Goal: Task Accomplishment & Management: Manage account settings

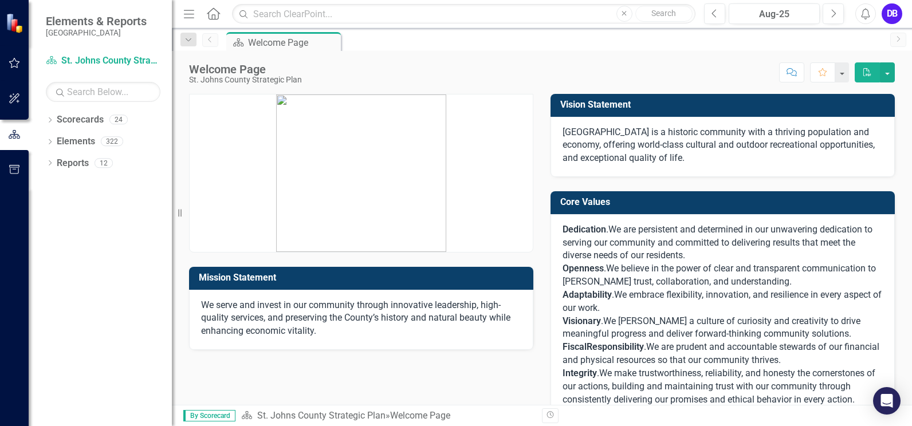
scroll to position [112, 0]
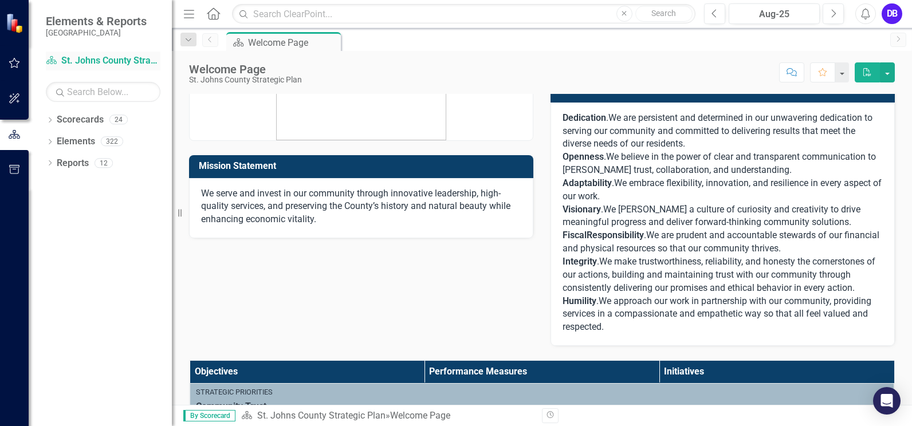
click at [71, 64] on link "Scorecard St. Johns County Strategic Plan" at bounding box center [103, 60] width 115 height 13
click at [88, 57] on link "Scorecard St. Johns County Strategic Plan" at bounding box center [103, 60] width 115 height 13
click at [50, 62] on icon "Scorecard" at bounding box center [51, 60] width 11 height 9
click at [18, 66] on icon "button" at bounding box center [15, 62] width 12 height 9
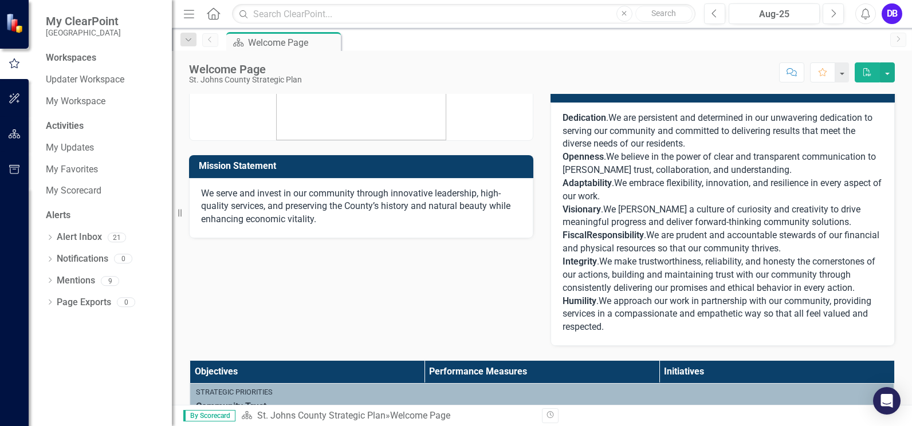
click at [87, 59] on div "Workspaces" at bounding box center [71, 58] width 50 height 13
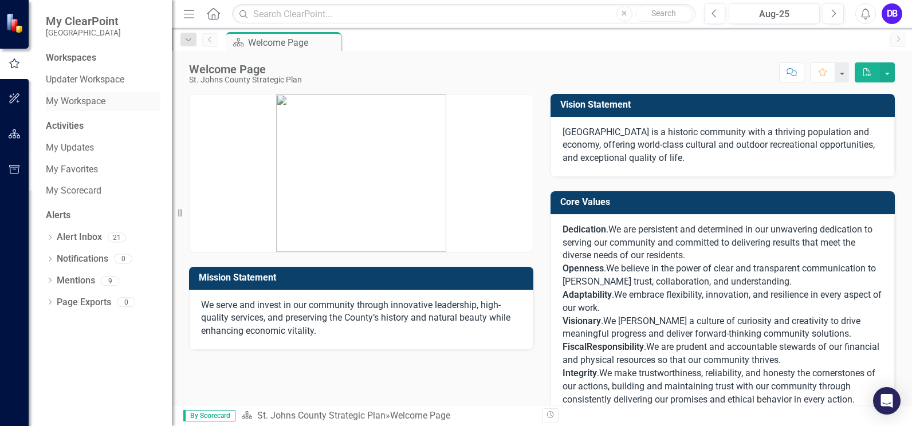
click at [73, 105] on link "My Workspace" at bounding box center [103, 101] width 115 height 13
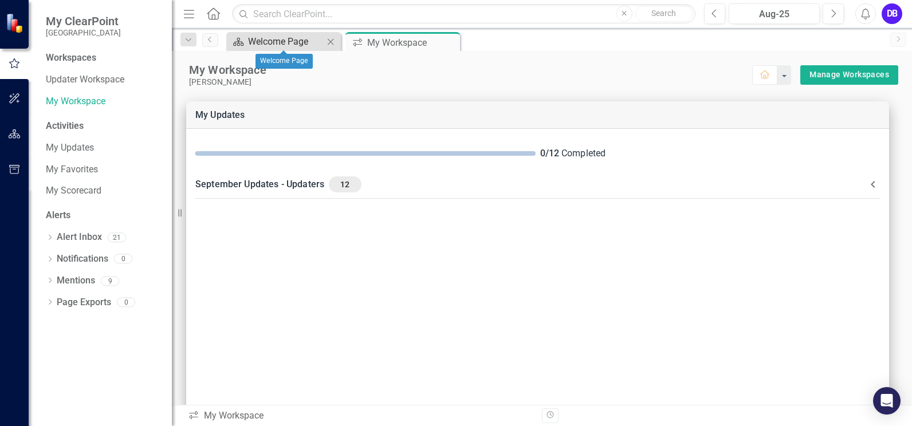
click at [266, 43] on div "Welcome Page" at bounding box center [286, 41] width 76 height 14
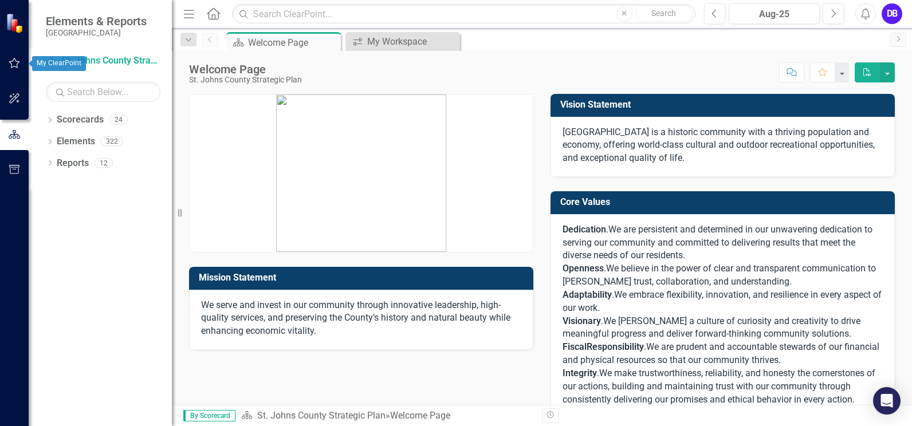
click at [10, 65] on icon "button" at bounding box center [15, 62] width 12 height 9
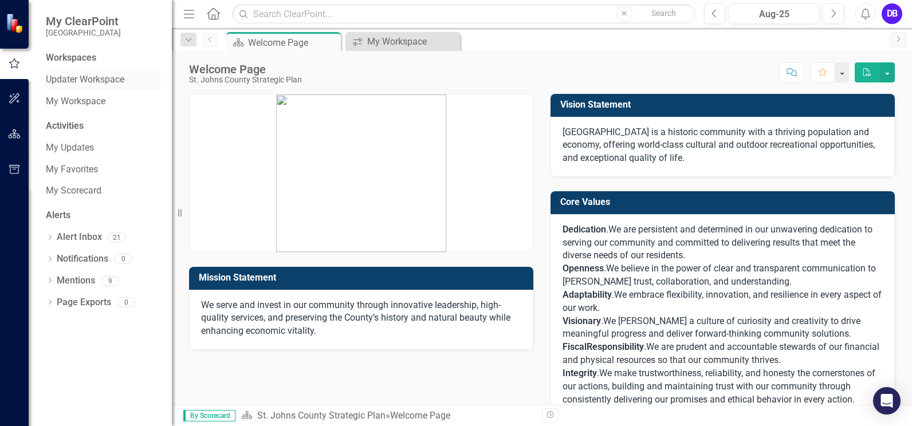
click at [85, 78] on link "Updater Workspace" at bounding box center [103, 79] width 115 height 13
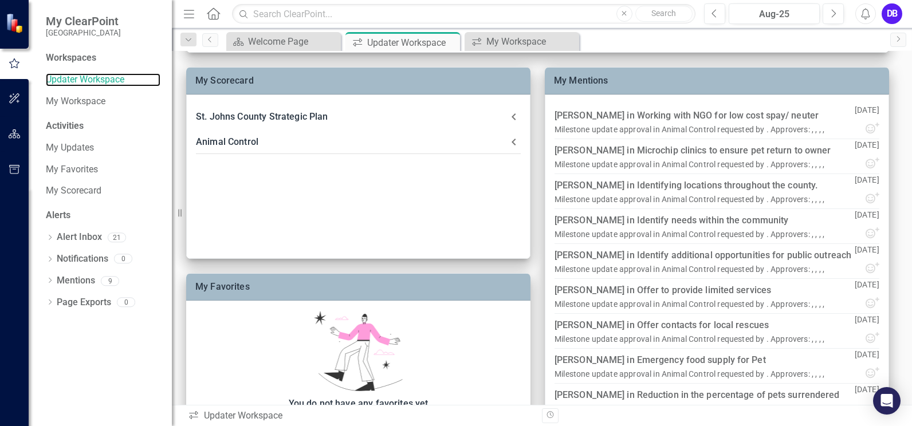
scroll to position [291, 0]
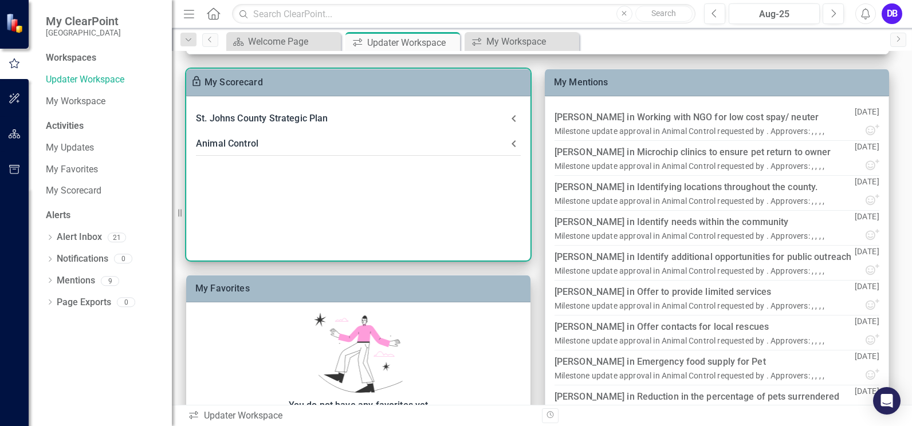
click at [250, 150] on div "Animal Control" at bounding box center [351, 144] width 311 height 16
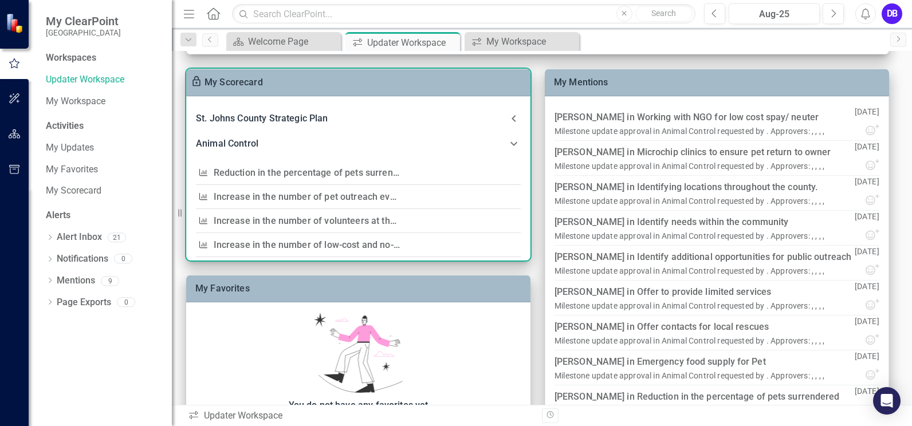
click at [320, 171] on link "Reduction in the percentage of pets surrendered each quarter" at bounding box center [344, 172] width 260 height 11
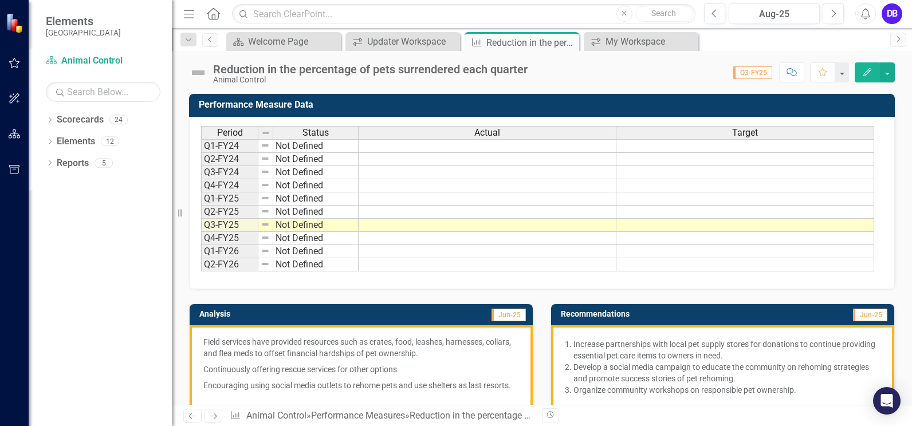
click at [763, 69] on span "Q3-FY25" at bounding box center [752, 72] width 39 height 13
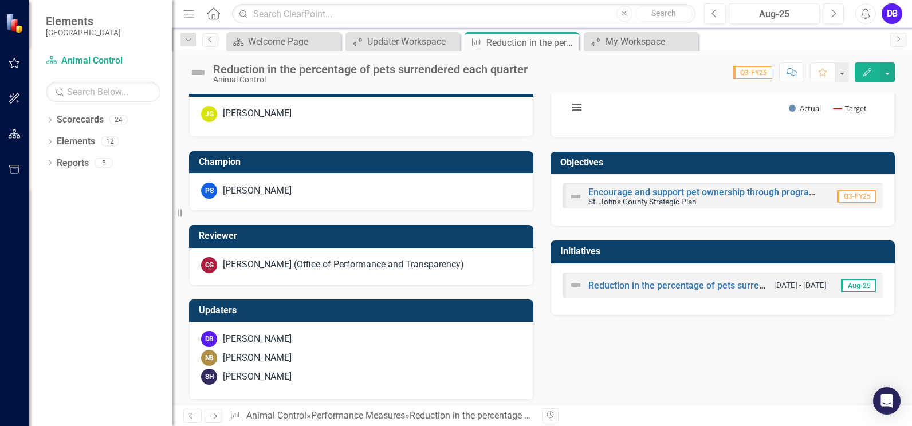
scroll to position [512, 0]
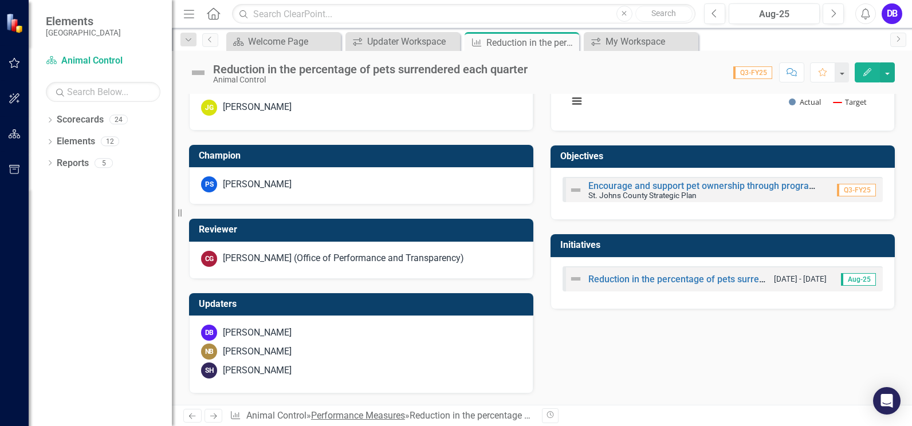
click at [375, 411] on link "Performance Measures" at bounding box center [358, 415] width 94 height 11
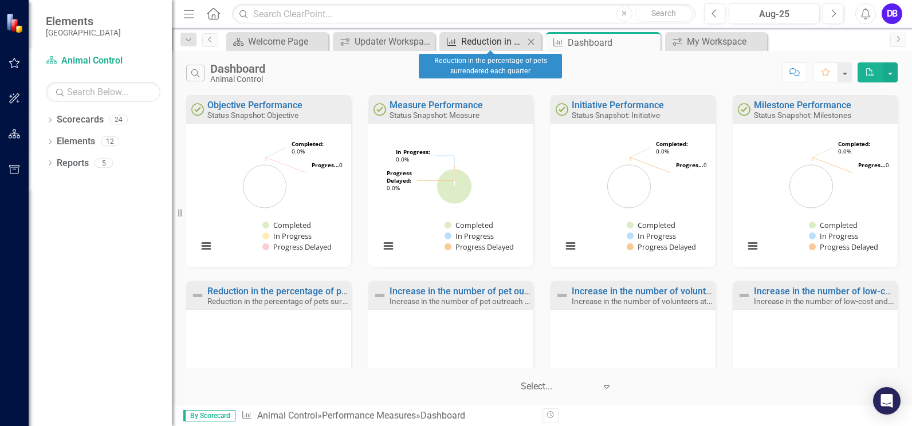
click at [504, 46] on div "Reduction in the percentage of pets surrendered each quarter" at bounding box center [492, 41] width 63 height 14
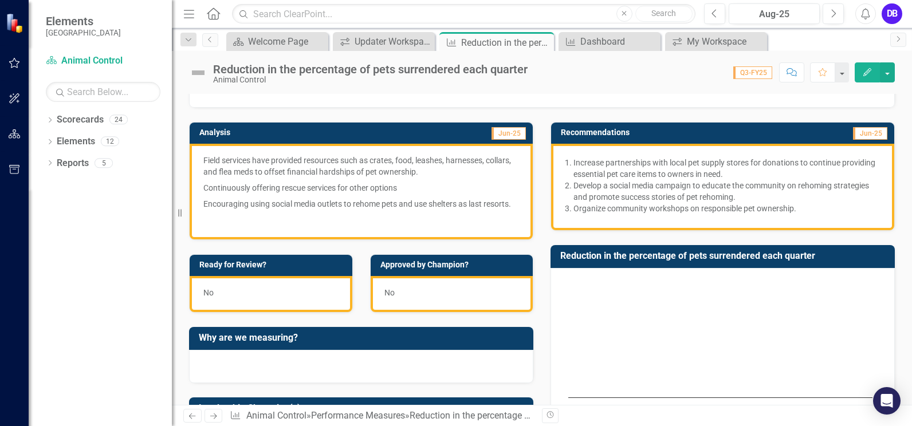
scroll to position [168, 0]
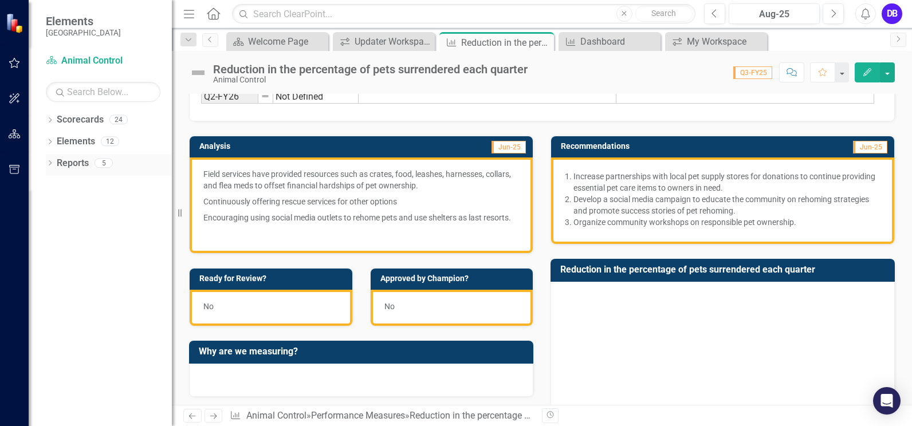
click at [53, 166] on icon "Dropdown" at bounding box center [50, 164] width 8 height 6
click at [105, 228] on link "Performance Measure Performance Measures" at bounding box center [118, 226] width 113 height 13
click at [58, 225] on icon "Dropdown" at bounding box center [55, 228] width 8 height 6
click at [78, 245] on div "Measure Dashboard" at bounding box center [116, 246] width 111 height 10
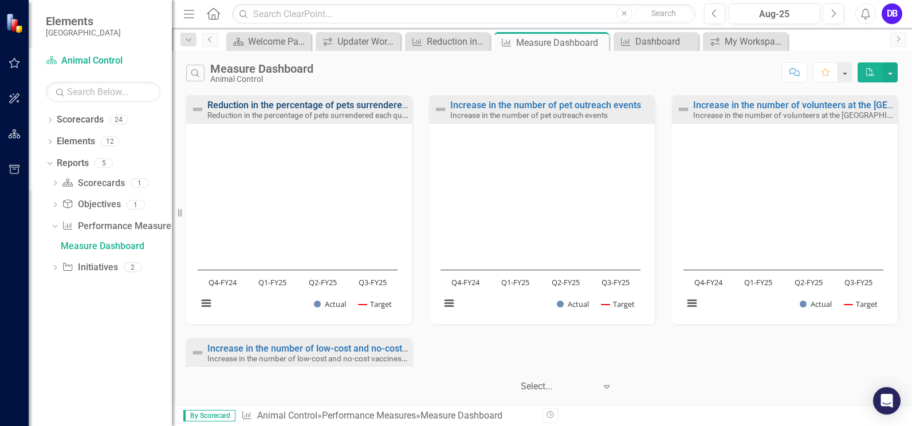
click at [281, 107] on link "Reduction in the percentage of pets surrendered each quarter" at bounding box center [334, 105] width 255 height 11
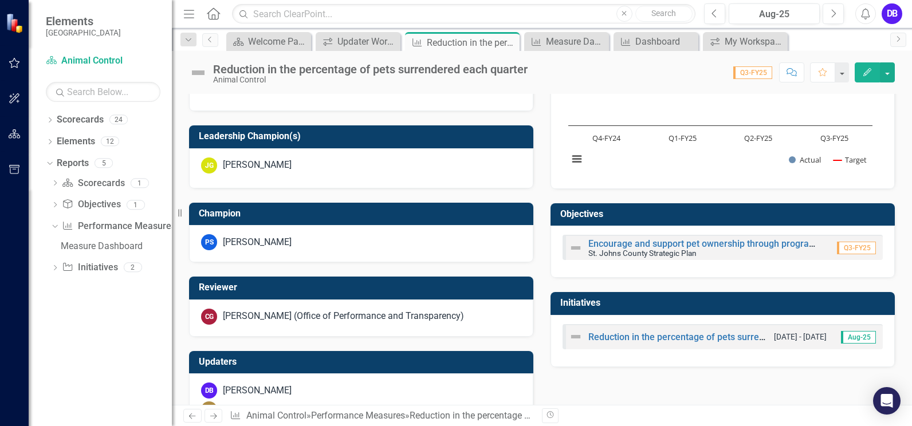
scroll to position [459, 0]
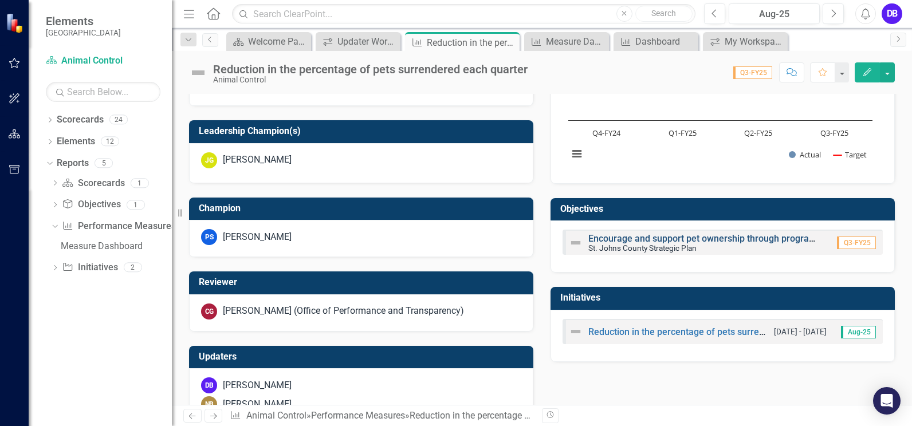
click at [693, 239] on link "Encourage and support pet ownership through programs and partnerships to reduce…" at bounding box center [868, 238] width 561 height 11
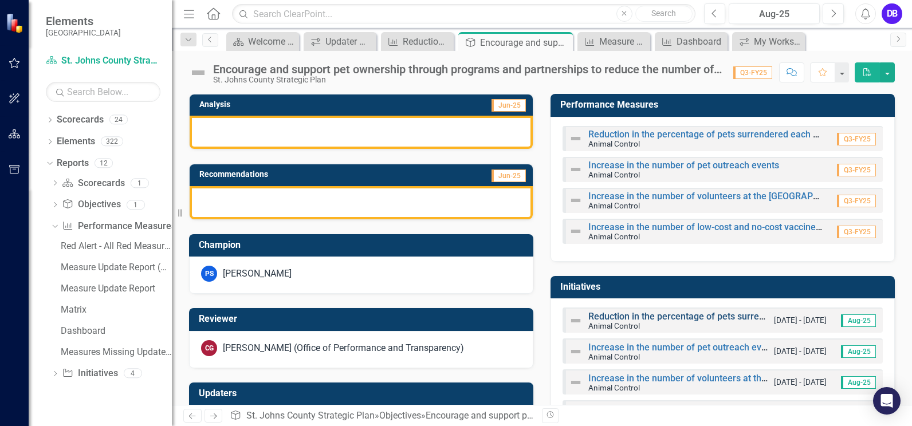
click at [686, 318] on link "Reduction in the percentage of pets surrendered each quarter" at bounding box center [715, 316] width 255 height 11
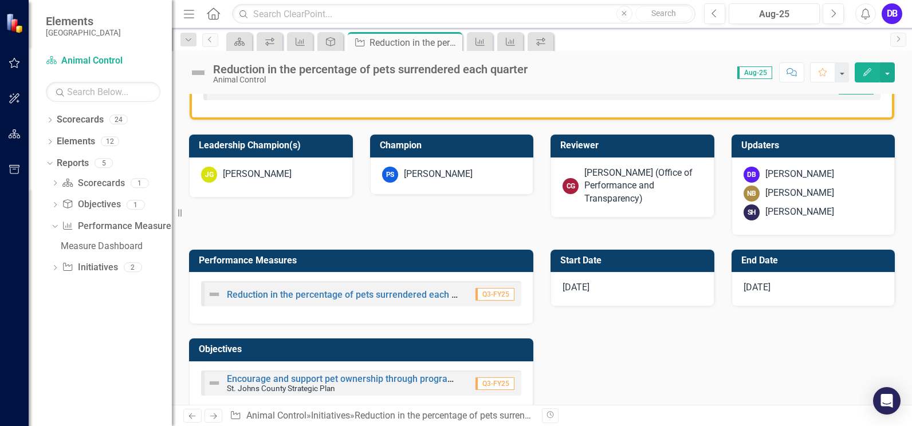
scroll to position [371, 0]
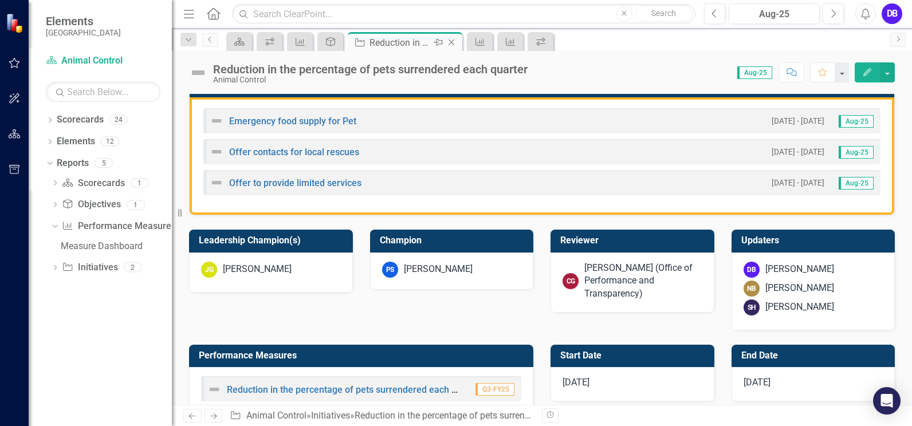
click at [434, 44] on icon "Pin" at bounding box center [438, 42] width 9 height 11
click at [49, 143] on icon "Dropdown" at bounding box center [50, 143] width 8 height 6
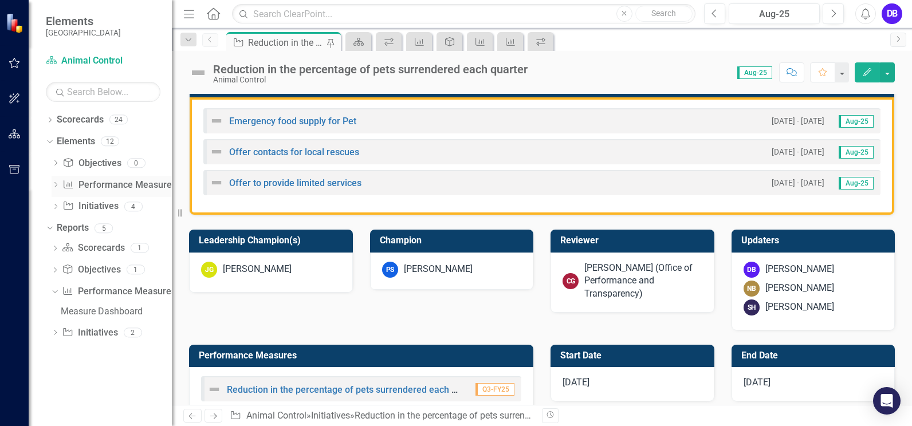
click at [115, 186] on link "Performance Measure Performance Measures" at bounding box center [118, 185] width 113 height 13
click at [55, 186] on icon "Dropdown" at bounding box center [56, 186] width 8 height 6
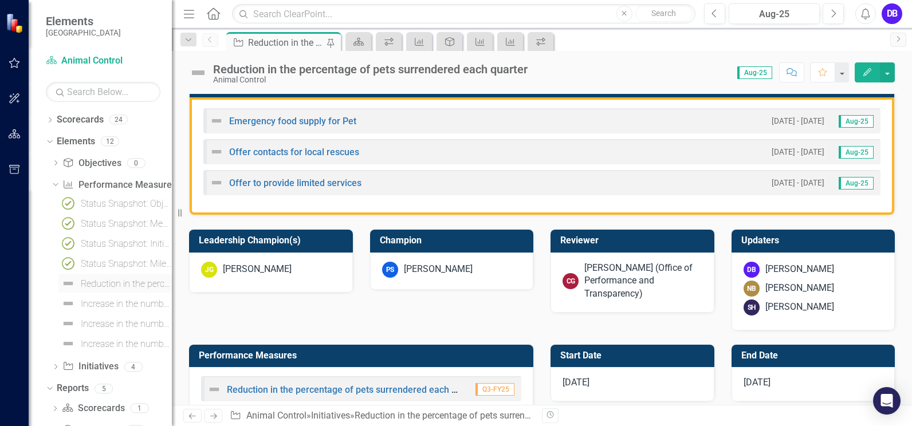
click at [117, 281] on div "Reduction in the percentage of pets surrendered each quarter" at bounding box center [126, 284] width 91 height 10
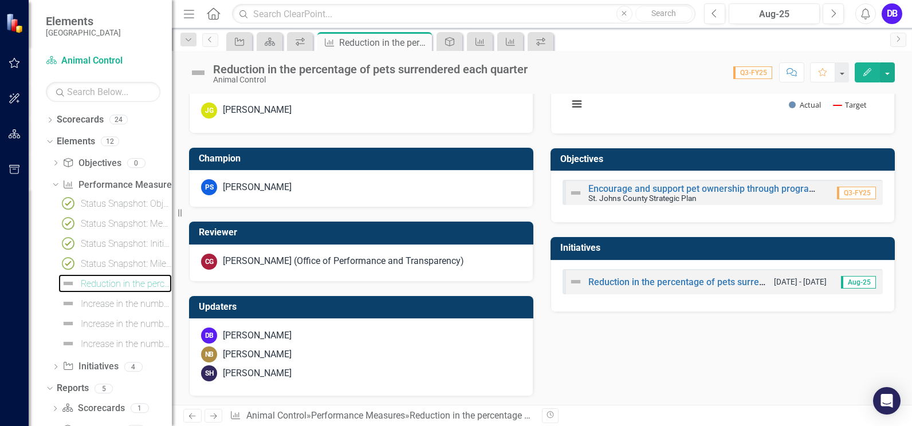
scroll to position [512, 0]
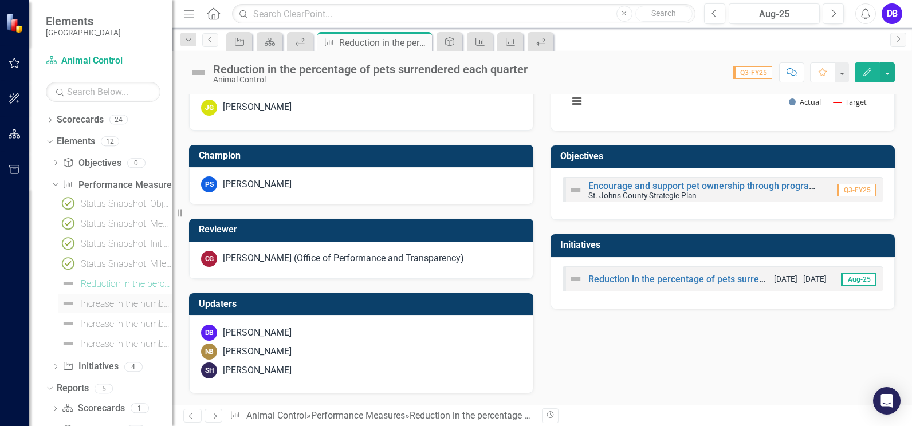
click at [114, 305] on div "Increase in the number of pet outreach events" at bounding box center [126, 304] width 91 height 10
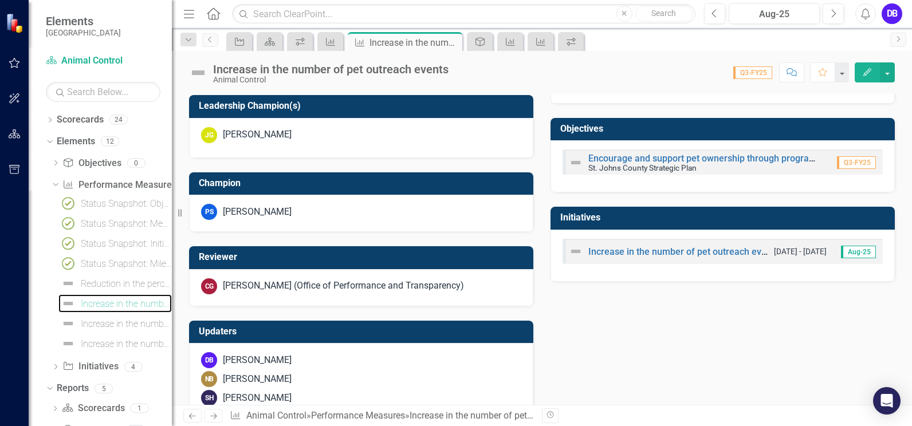
scroll to position [578, 0]
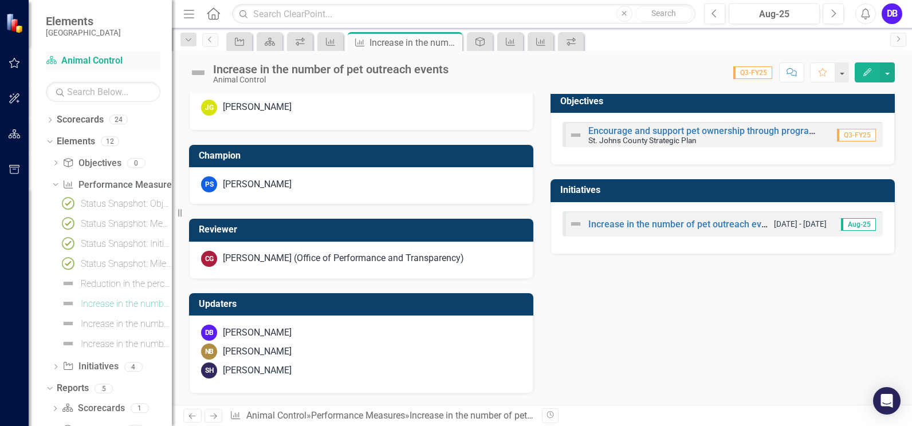
click at [86, 60] on link "Scorecard Animal Control" at bounding box center [103, 60] width 115 height 13
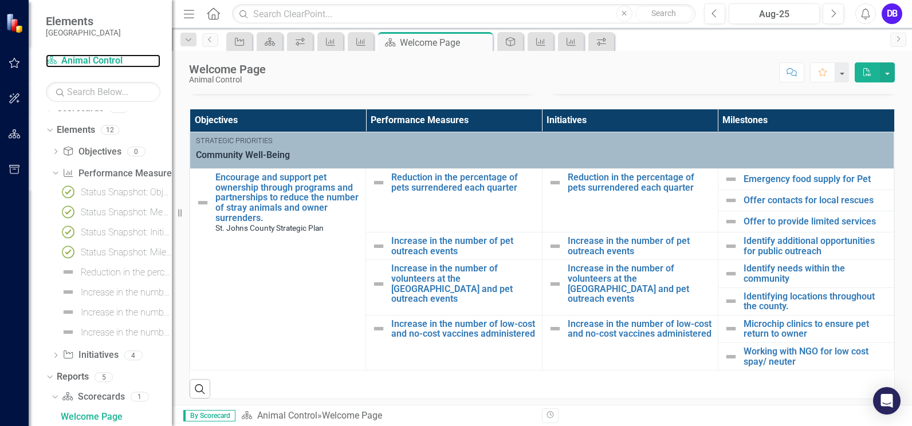
scroll to position [191, 0]
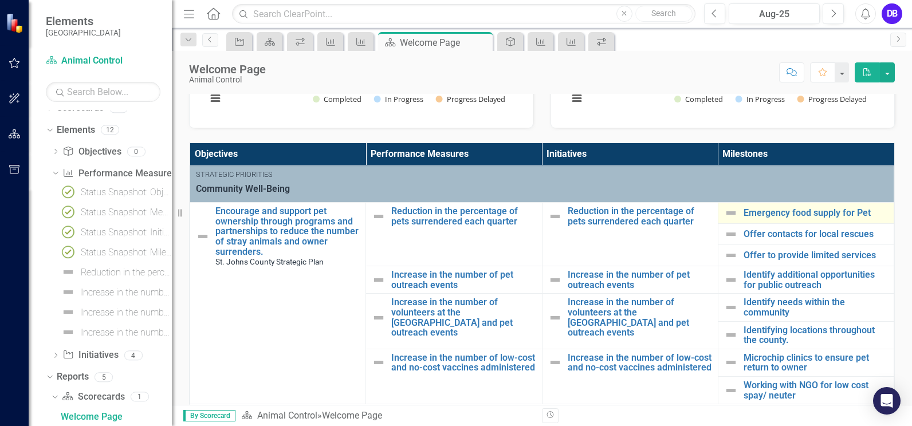
click at [814, 206] on div "Emergency food supply for Pet" at bounding box center [806, 213] width 164 height 14
click at [806, 211] on link "Emergency food supply for Pet" at bounding box center [816, 213] width 144 height 10
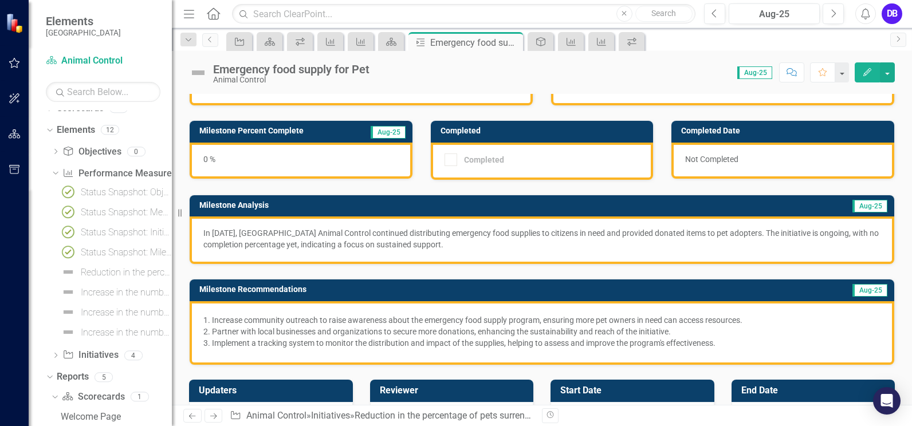
scroll to position [47, 0]
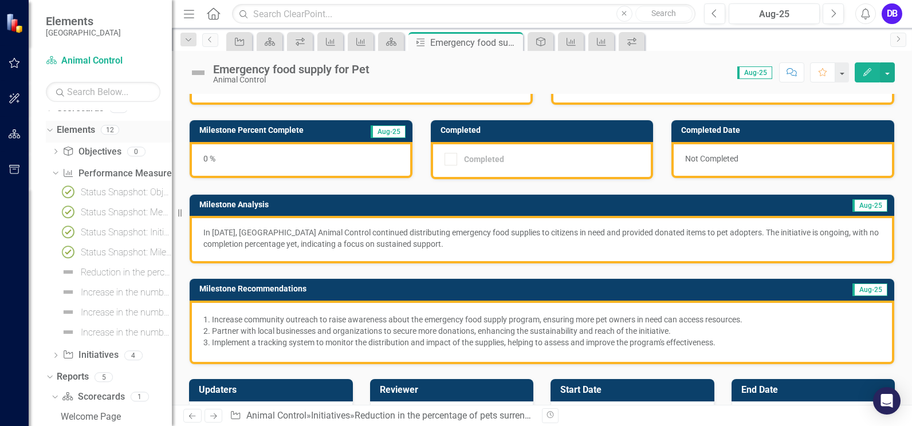
click at [56, 129] on div "Dropdown Elements 12" at bounding box center [109, 132] width 126 height 22
click at [50, 133] on icon "Dropdown" at bounding box center [48, 129] width 6 height 8
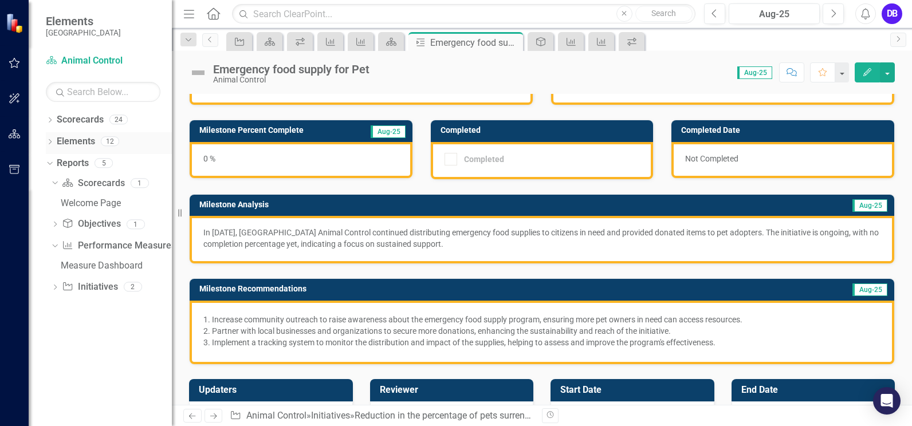
click at [91, 144] on link "Elements" at bounding box center [76, 141] width 38 height 13
click at [51, 140] on icon "Dropdown" at bounding box center [50, 143] width 8 height 6
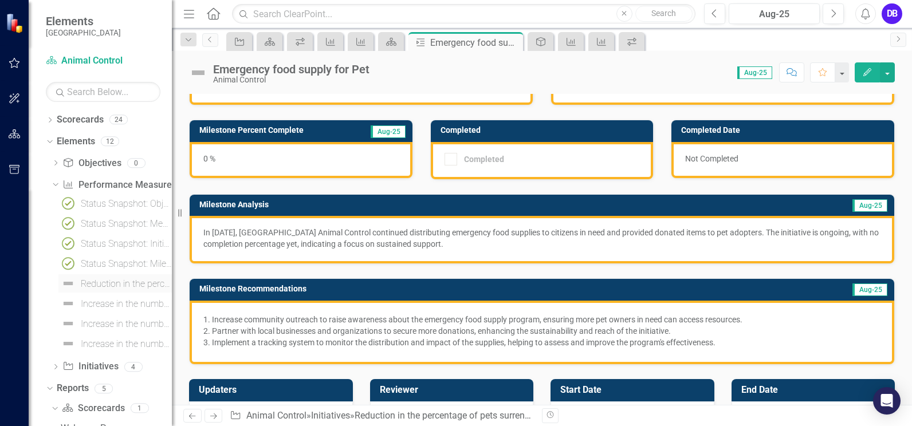
click at [70, 281] on img at bounding box center [68, 284] width 14 height 14
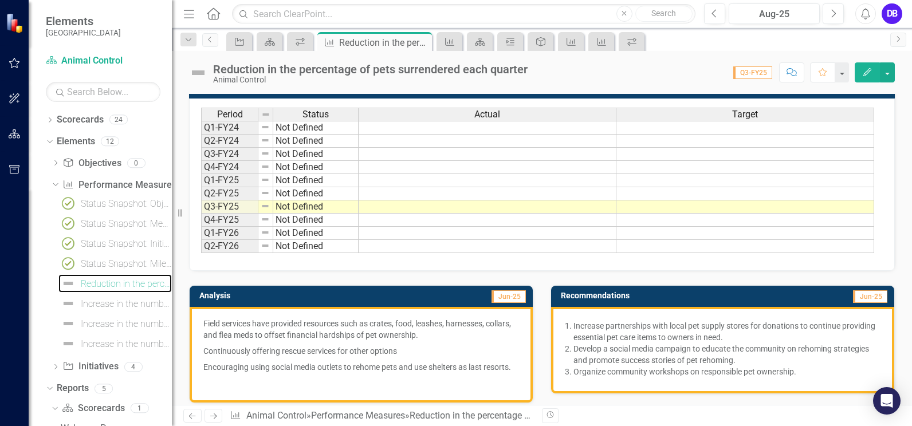
scroll to position [3, 0]
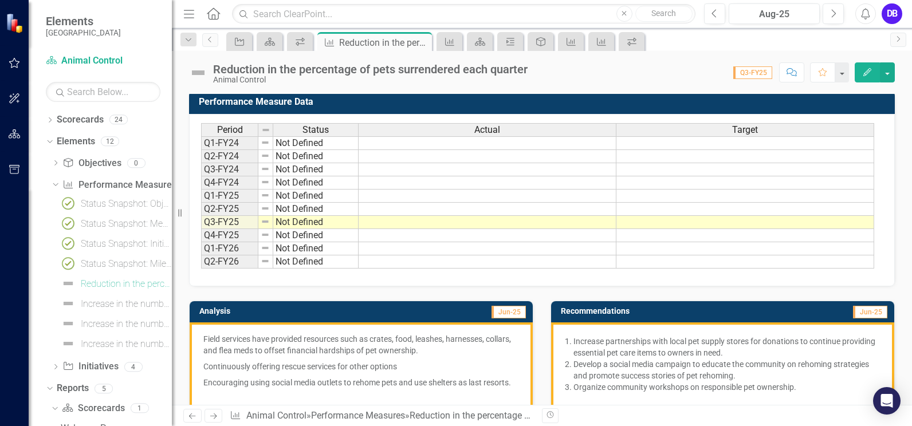
click at [197, 73] on img at bounding box center [198, 73] width 18 height 18
click at [233, 69] on div "Reduction in the percentage of pets surrendered each quarter" at bounding box center [370, 69] width 315 height 13
click at [841, 67] on button "button" at bounding box center [841, 72] width 15 height 20
click at [841, 66] on button "button" at bounding box center [841, 72] width 15 height 20
click at [755, 76] on span "Q3-FY25" at bounding box center [752, 72] width 39 height 13
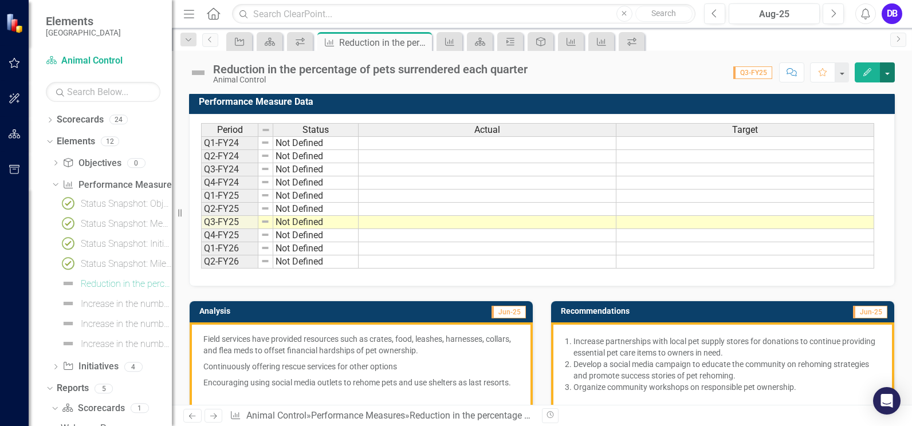
click at [887, 72] on button "button" at bounding box center [887, 72] width 15 height 20
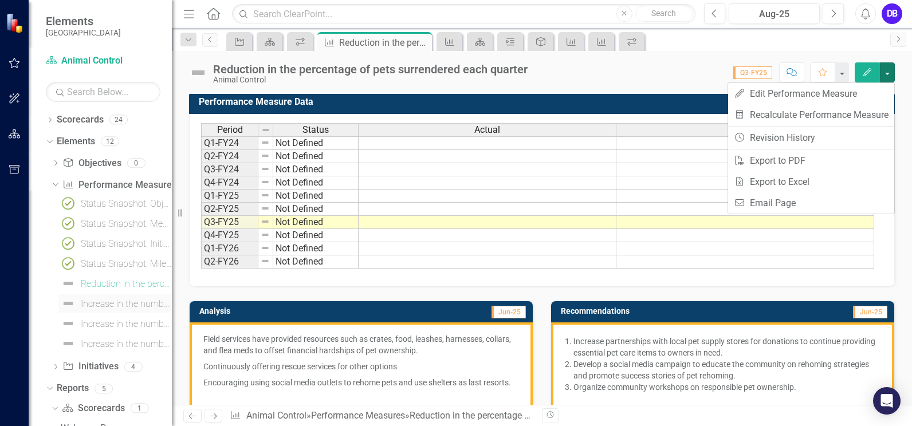
click at [111, 303] on div "Increase in the number of pet outreach events" at bounding box center [126, 304] width 91 height 10
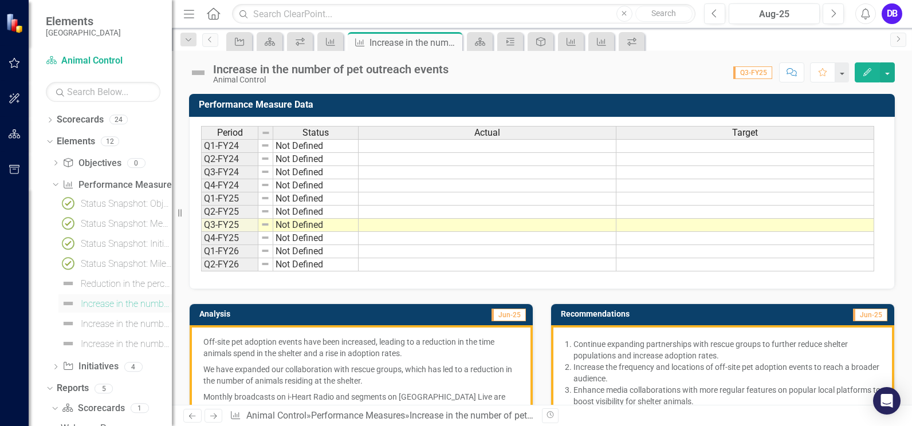
click at [111, 304] on div "Increase in the number of pet outreach events" at bounding box center [126, 304] width 91 height 10
click at [49, 144] on icon "Dropdown" at bounding box center [48, 141] width 6 height 8
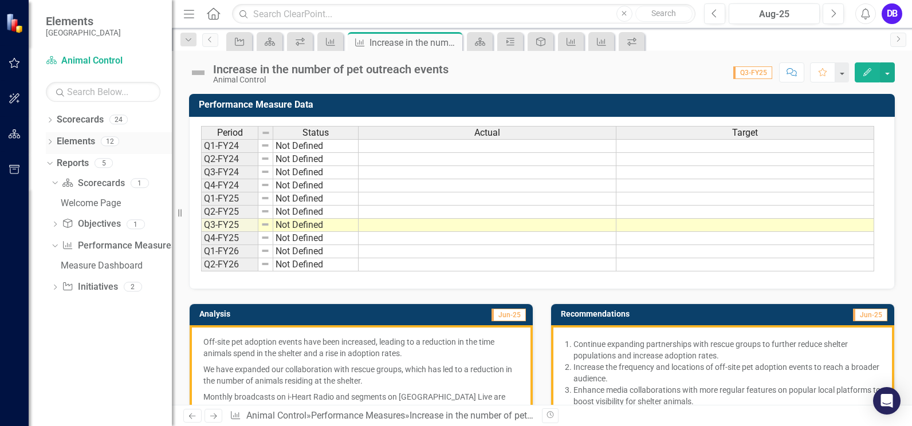
click at [49, 144] on icon at bounding box center [50, 141] width 3 height 5
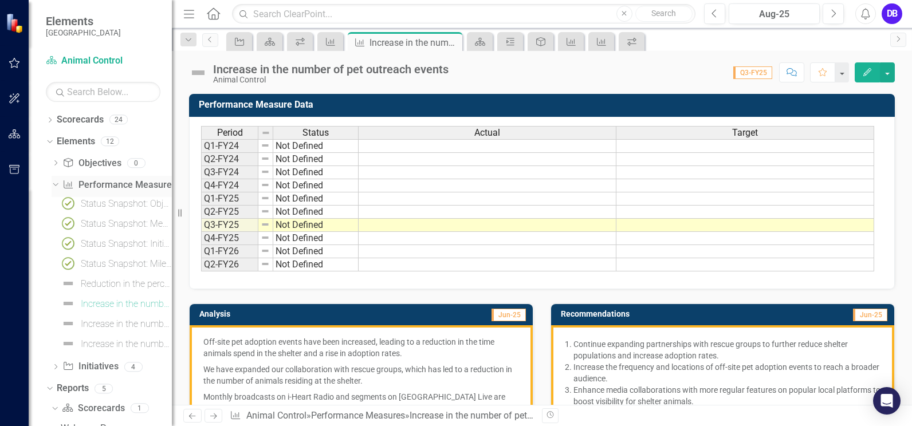
click at [103, 190] on link "Performance Measure Performance Measures" at bounding box center [118, 185] width 113 height 13
click at [53, 143] on div "Dropdown" at bounding box center [48, 141] width 10 height 8
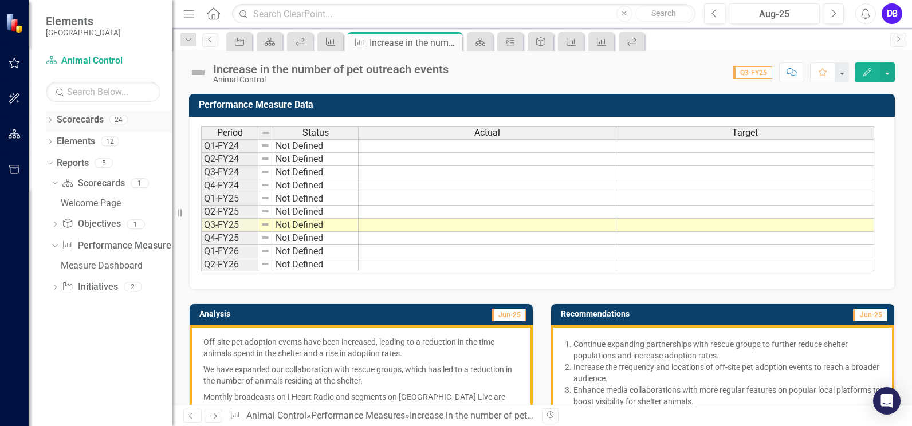
click at [48, 120] on icon "Dropdown" at bounding box center [50, 121] width 8 height 6
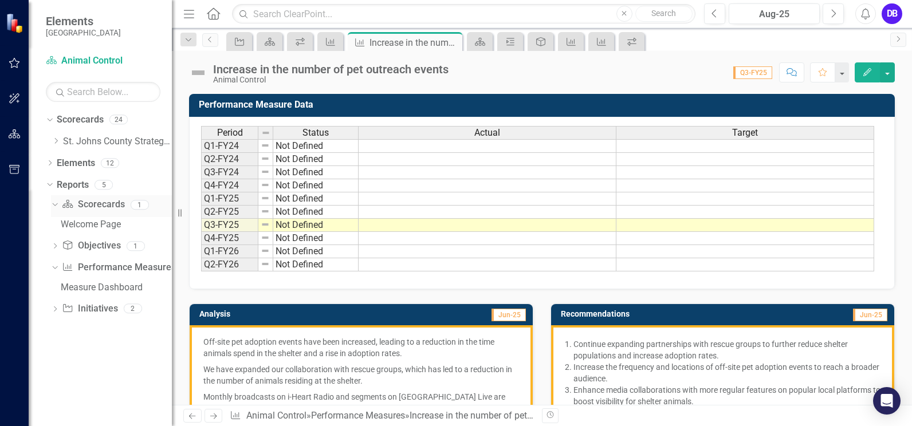
click at [139, 203] on div "1" at bounding box center [140, 205] width 18 height 10
click at [72, 62] on link "Scorecard Animal Control" at bounding box center [103, 60] width 115 height 13
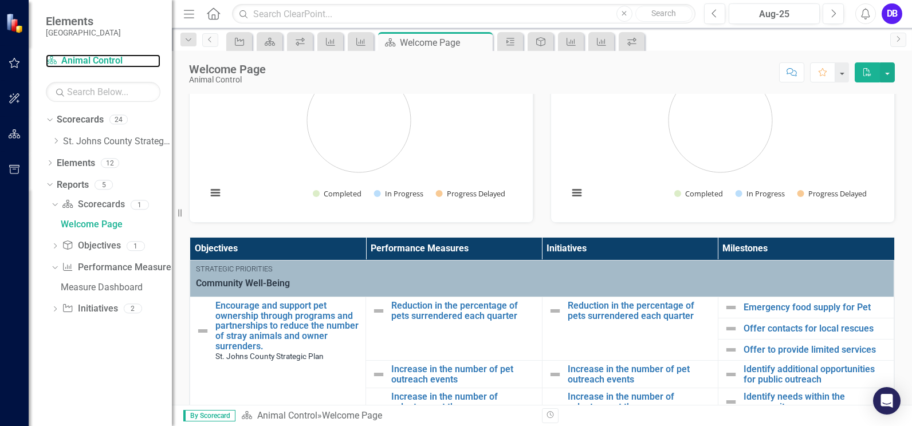
scroll to position [112, 0]
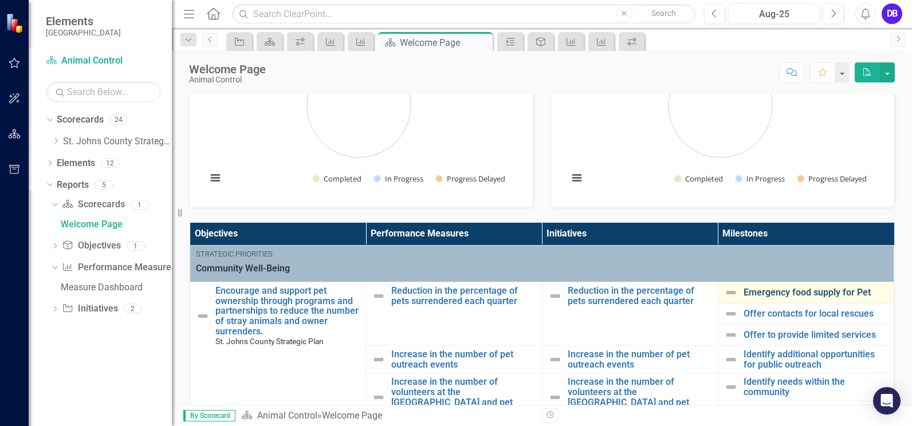
click at [816, 292] on link "Emergency food supply for Pet" at bounding box center [816, 293] width 144 height 10
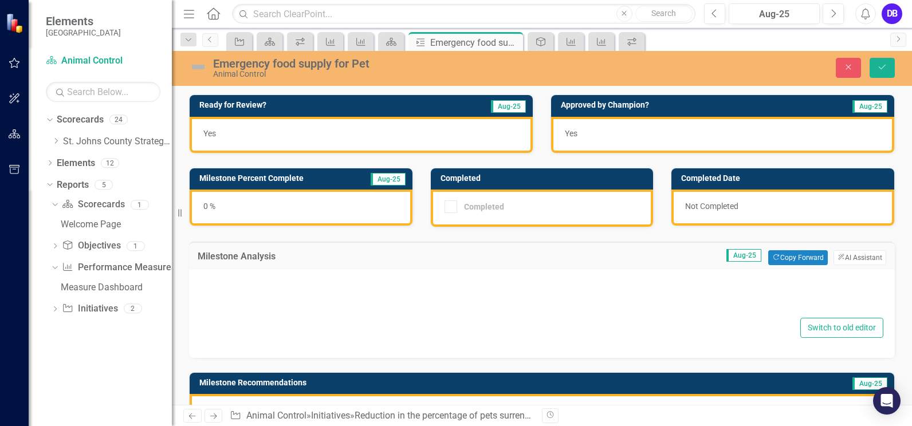
type textarea "<p>In July 2025, St. Johns County Animal Control continued distributing emergen…"
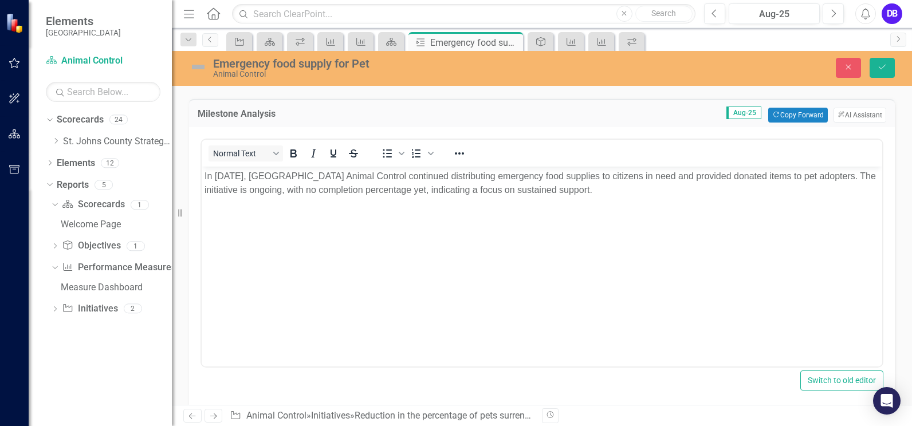
scroll to position [139, 0]
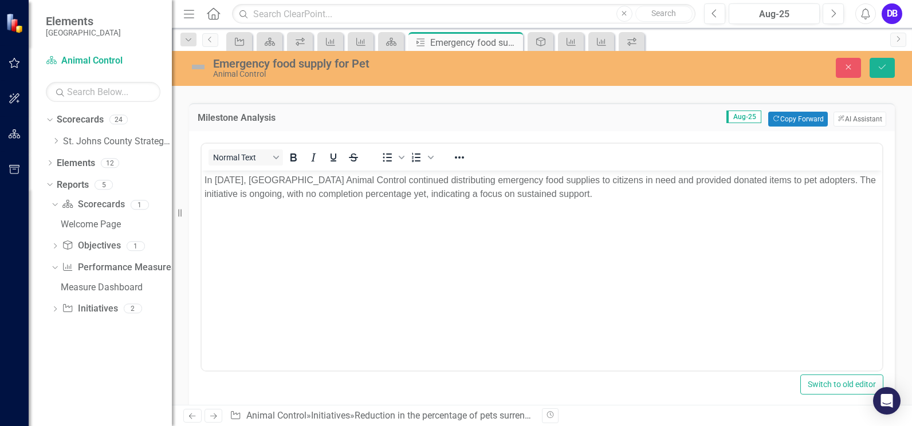
drag, startPoint x: 136, startPoint y: 10, endPoint x: 199, endPoint y: 68, distance: 86.0
click at [199, 68] on img at bounding box center [198, 67] width 18 height 18
click at [199, 67] on img at bounding box center [198, 67] width 18 height 18
click at [92, 59] on link "Scorecard Animal Control" at bounding box center [103, 60] width 115 height 13
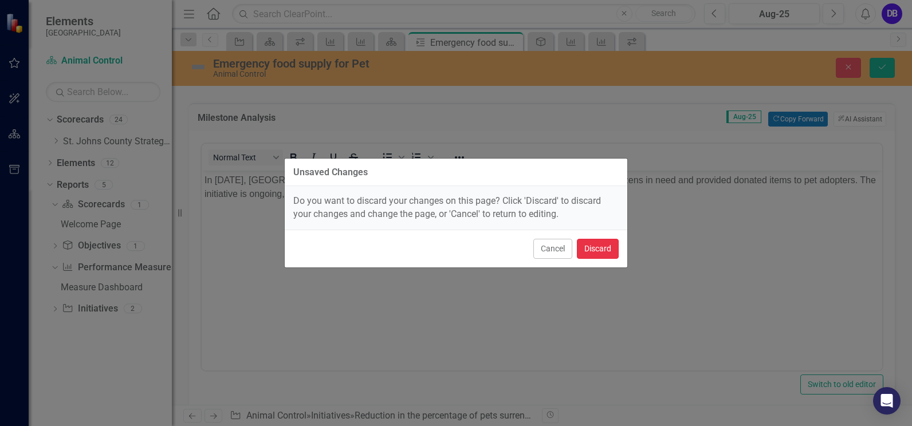
click at [595, 252] on button "Discard" at bounding box center [598, 249] width 42 height 20
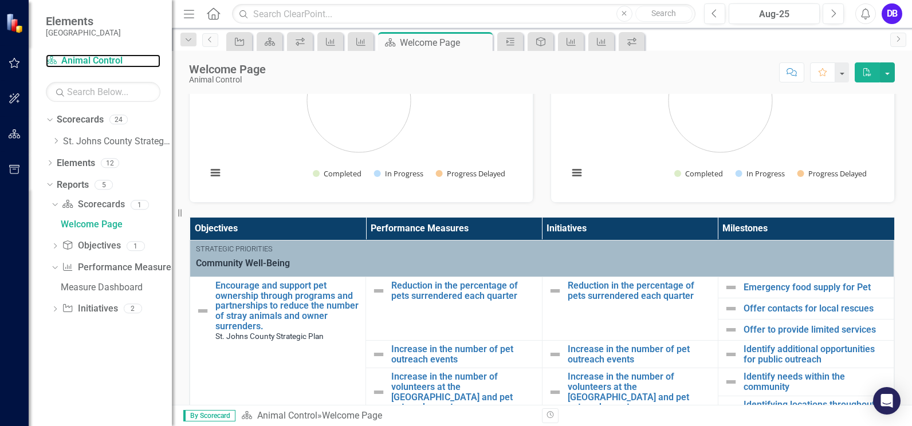
scroll to position [118, 0]
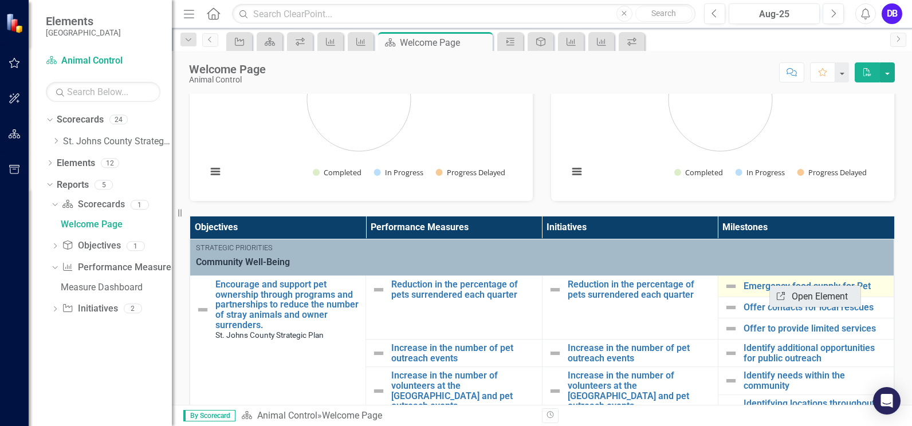
click at [794, 303] on link "Link Open Element" at bounding box center [815, 296] width 91 height 21
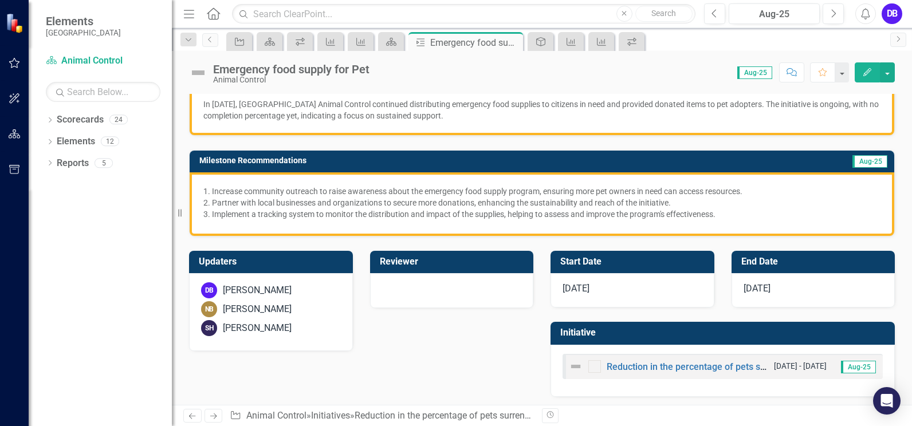
scroll to position [179, 0]
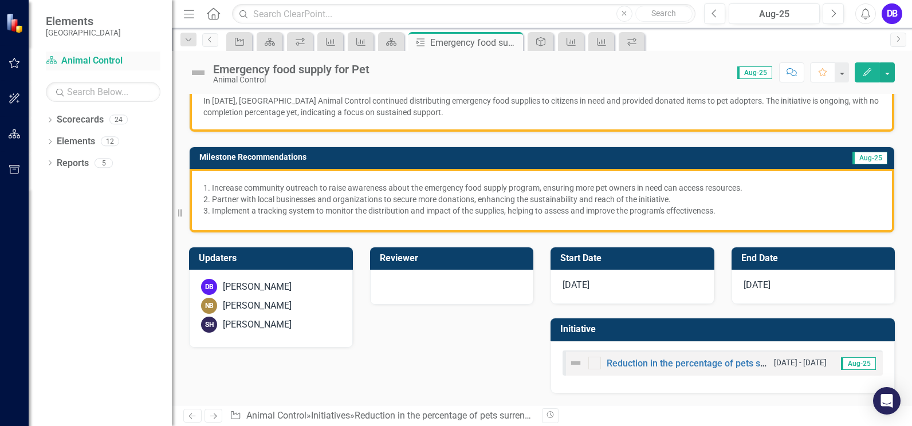
click at [91, 57] on link "Scorecard Animal Control" at bounding box center [103, 60] width 115 height 13
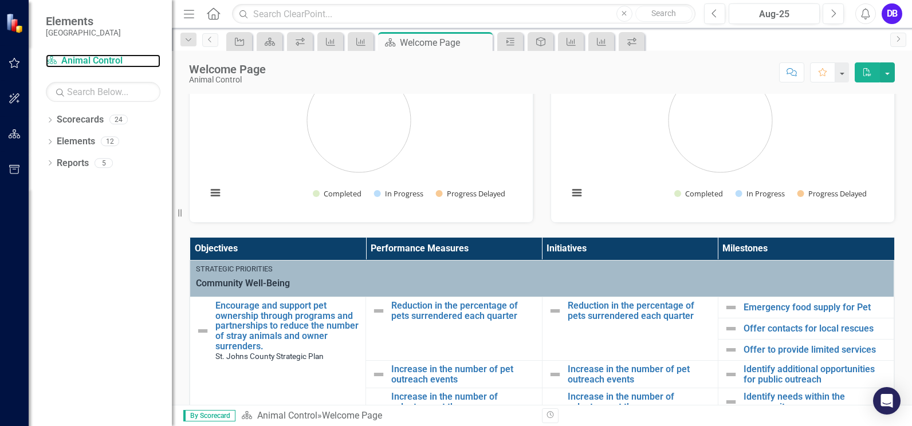
scroll to position [100, 0]
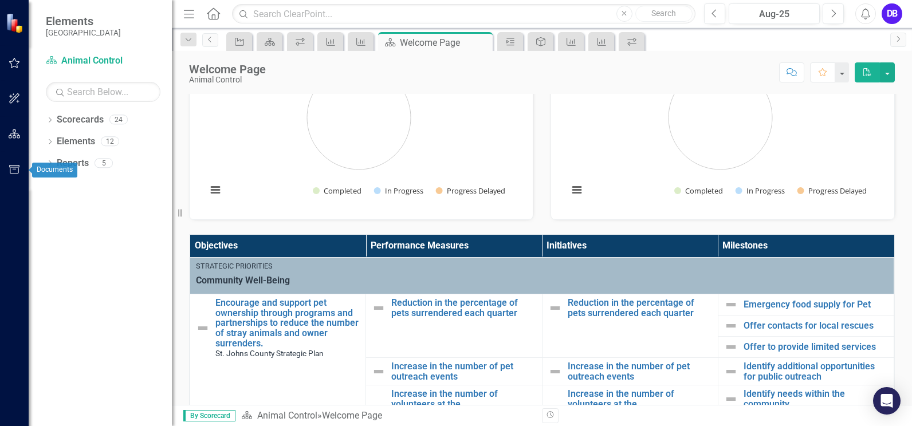
click at [13, 171] on icon "button" at bounding box center [15, 169] width 12 height 9
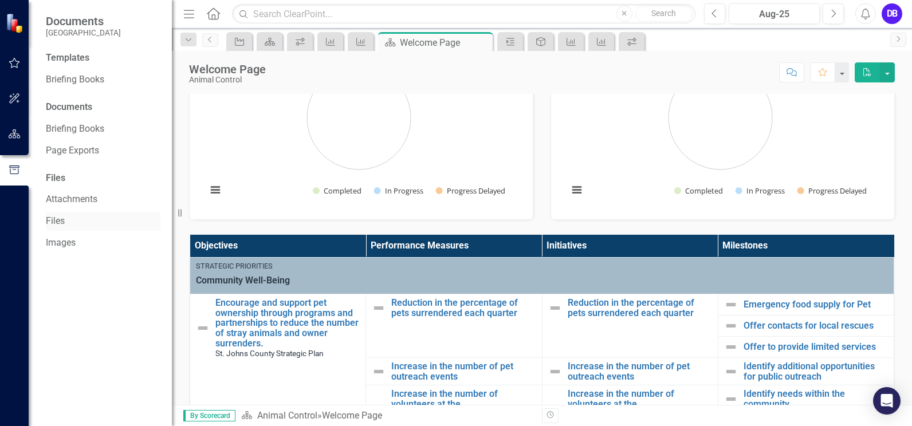
click at [94, 219] on link "Files" at bounding box center [103, 221] width 115 height 13
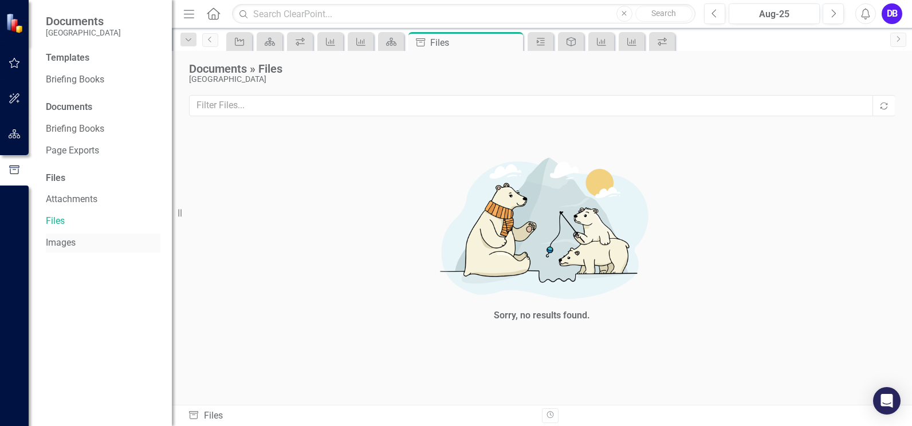
click at [82, 242] on link "Images" at bounding box center [103, 243] width 115 height 13
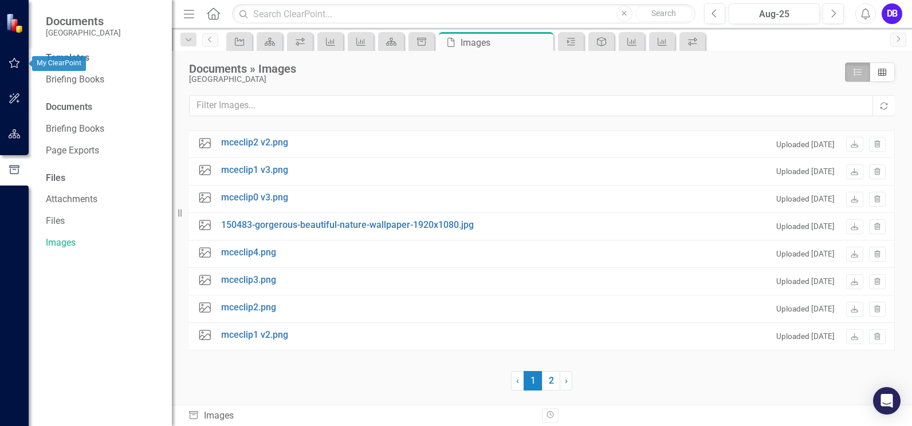
click at [14, 65] on icon "button" at bounding box center [15, 62] width 12 height 9
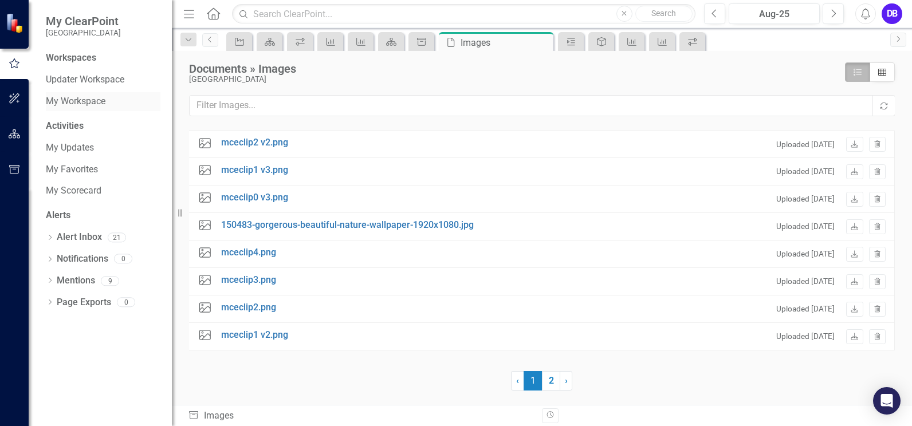
click at [85, 101] on link "My Workspace" at bounding box center [103, 101] width 115 height 13
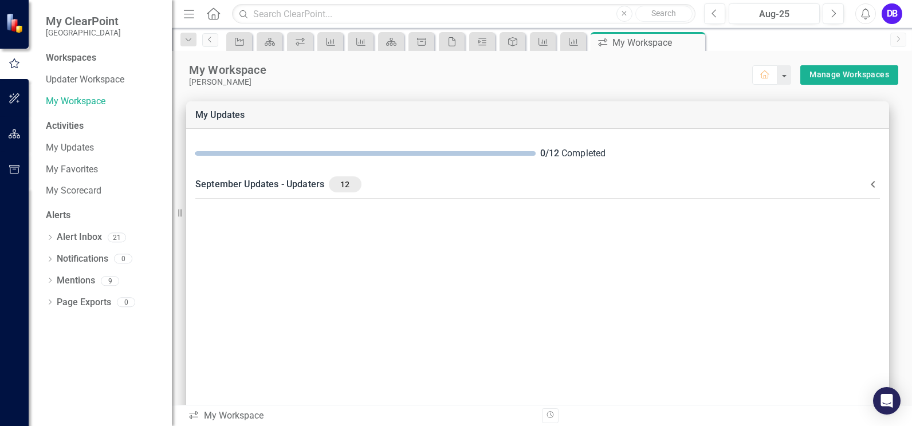
click at [94, 59] on div "Workspaces" at bounding box center [71, 58] width 50 height 13
click at [89, 241] on link "Alert Inbox" at bounding box center [79, 237] width 45 height 13
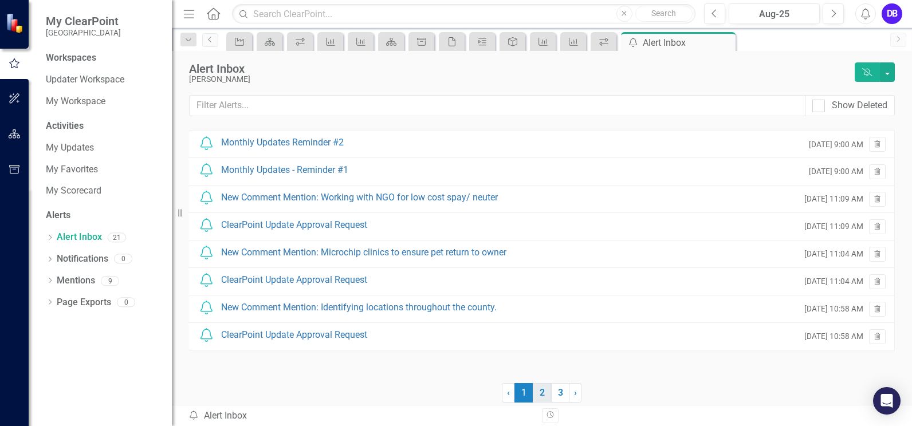
click at [547, 395] on link "2" at bounding box center [542, 392] width 18 height 19
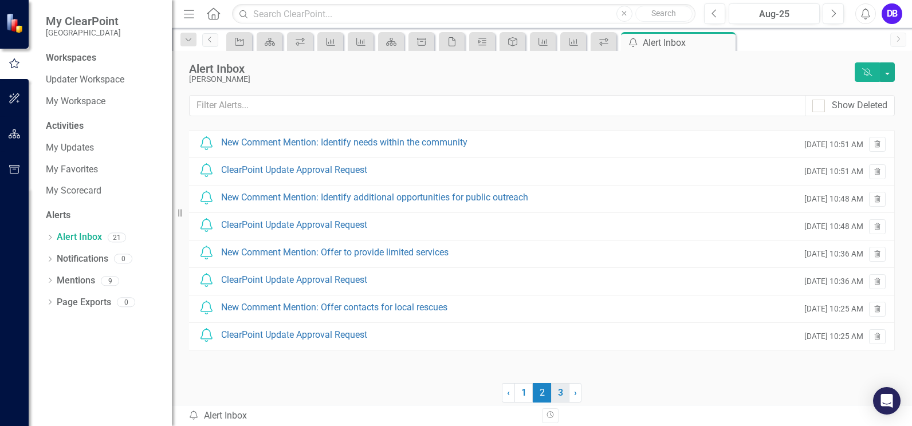
click at [563, 395] on link "3" at bounding box center [560, 392] width 18 height 19
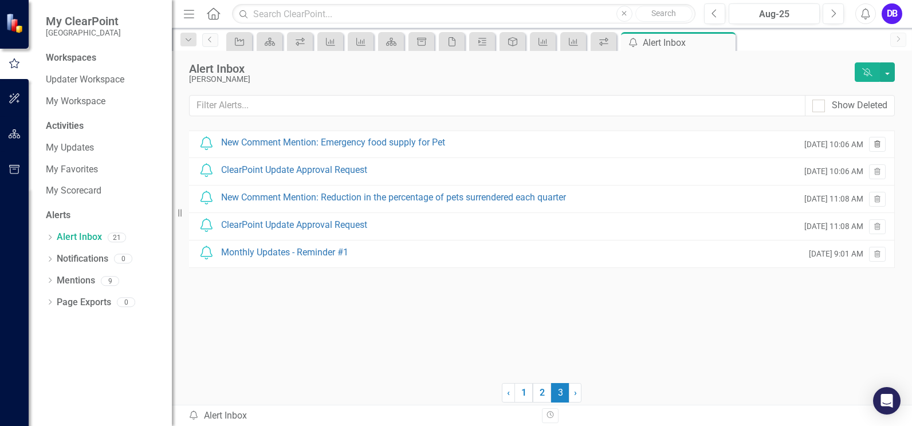
click at [874, 148] on icon "Trash" at bounding box center [877, 145] width 9 height 7
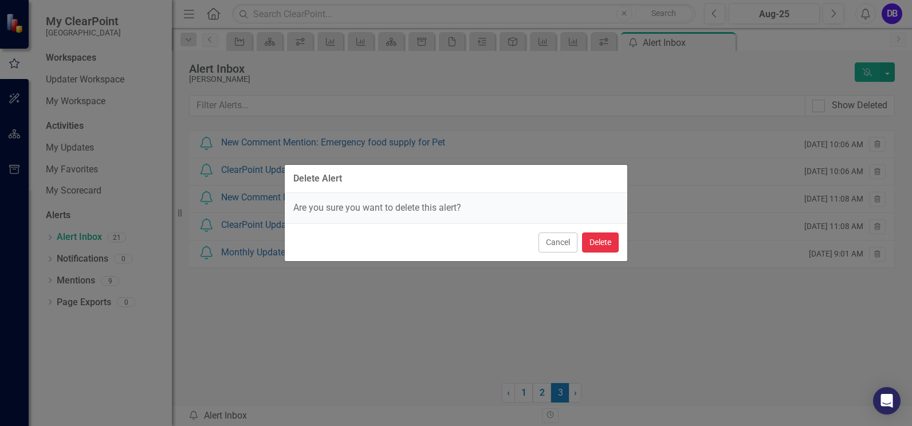
click at [593, 243] on button "Delete" at bounding box center [600, 243] width 37 height 20
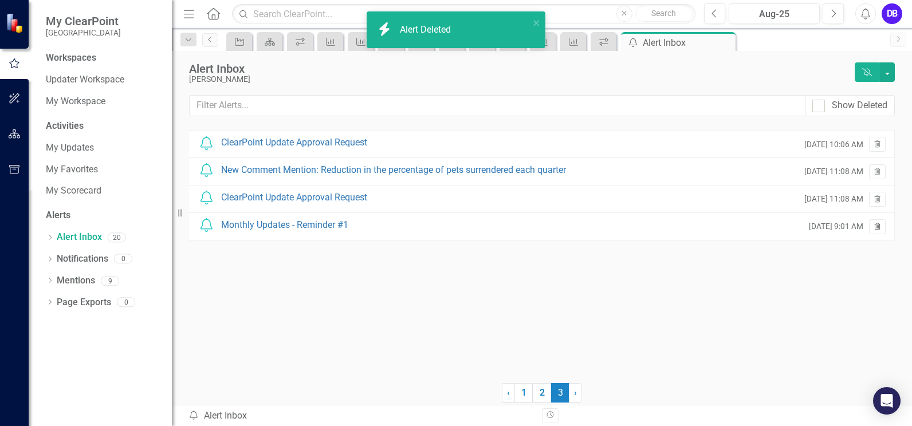
click at [876, 222] on button "Trash" at bounding box center [877, 226] width 17 height 15
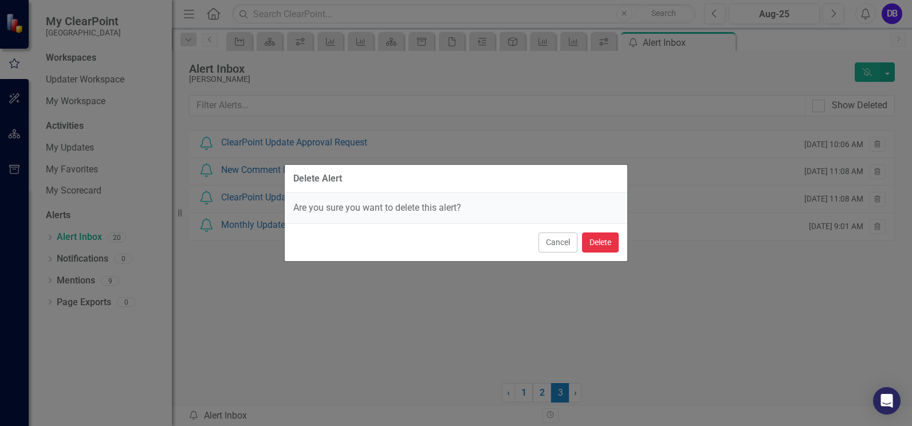
click at [607, 246] on button "Delete" at bounding box center [600, 243] width 37 height 20
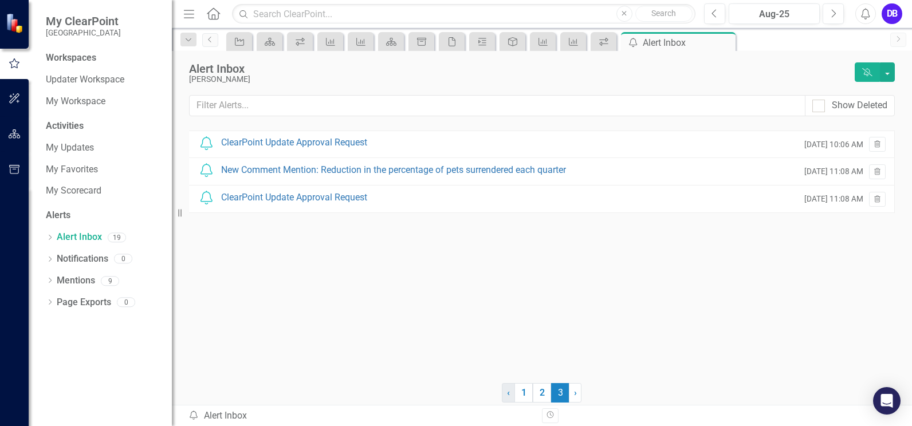
click at [513, 391] on link "‹ Previous" at bounding box center [508, 392] width 13 height 19
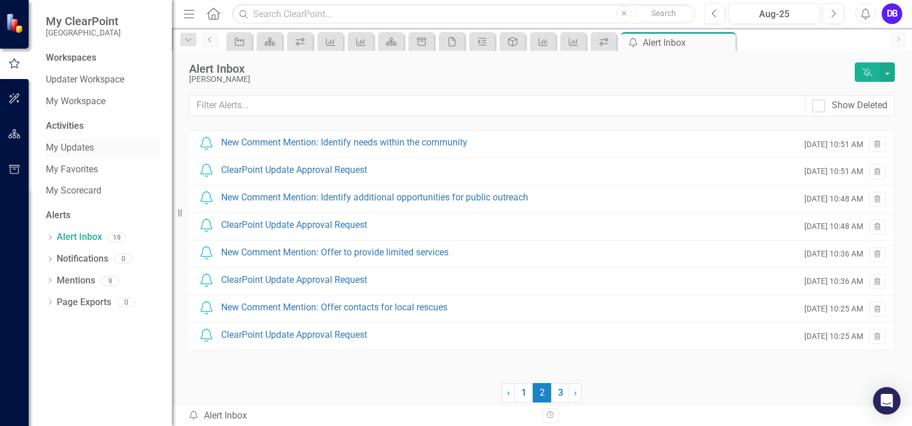
click at [74, 145] on link "My Updates" at bounding box center [103, 148] width 115 height 13
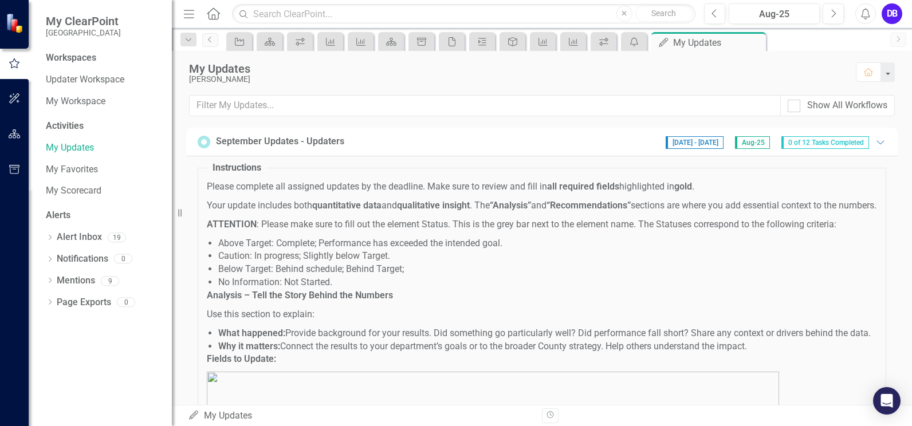
click at [53, 57] on div "Workspaces" at bounding box center [71, 58] width 50 height 13
click at [71, 77] on link "Updater Workspace" at bounding box center [103, 79] width 115 height 13
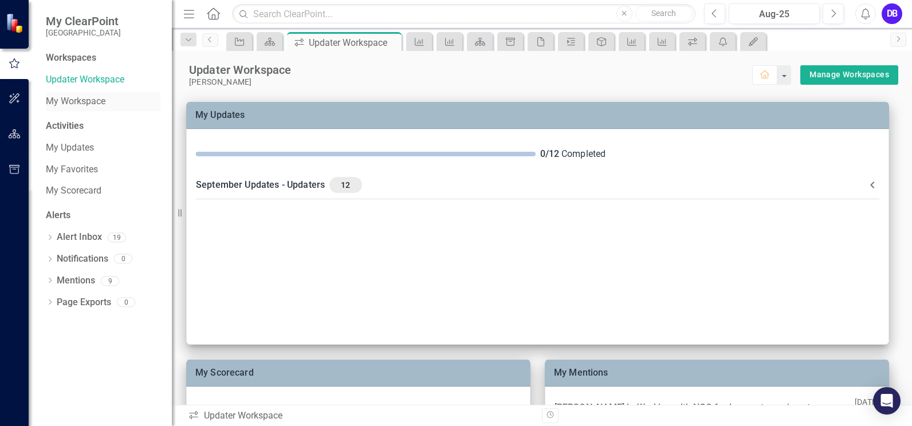
click at [89, 107] on link "My Workspace" at bounding box center [103, 101] width 115 height 13
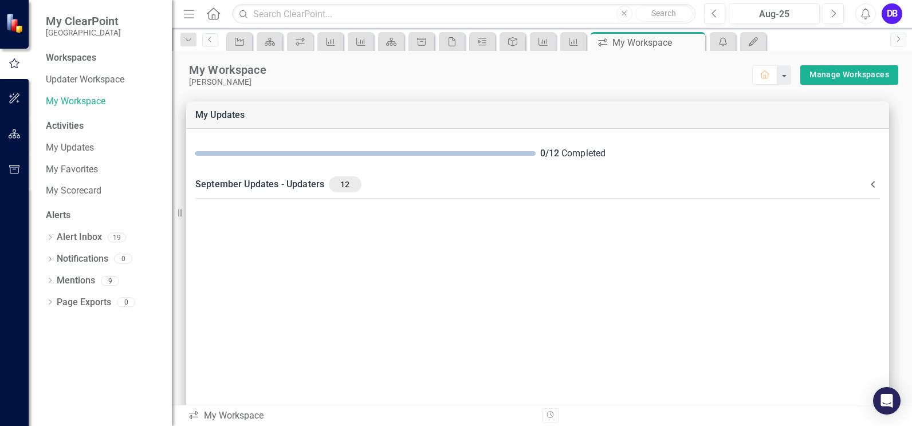
click at [214, 11] on icon "Home" at bounding box center [213, 13] width 15 height 12
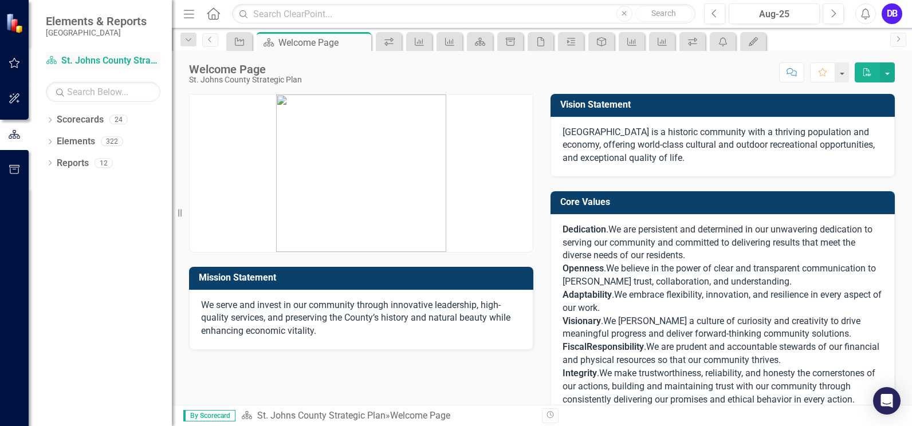
click at [57, 60] on icon "Scorecard" at bounding box center [51, 60] width 11 height 9
click at [14, 136] on icon "button" at bounding box center [14, 134] width 13 height 10
click at [15, 61] on icon "button" at bounding box center [14, 63] width 11 height 10
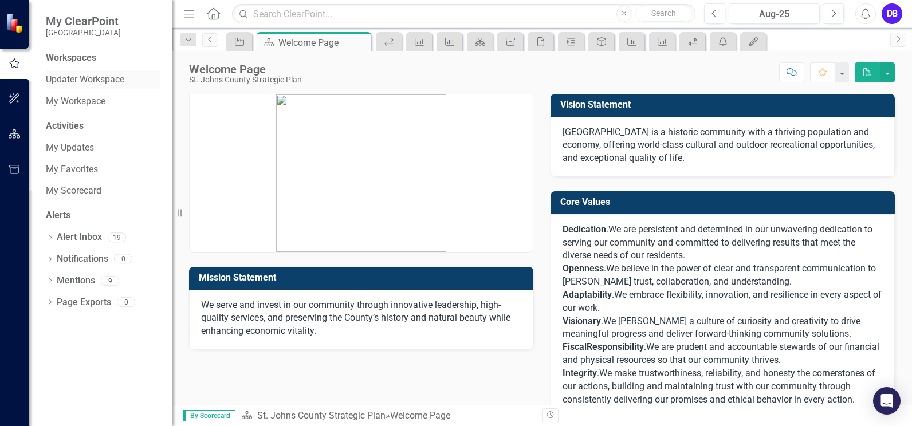
click at [85, 83] on link "Updater Workspace" at bounding box center [103, 79] width 115 height 13
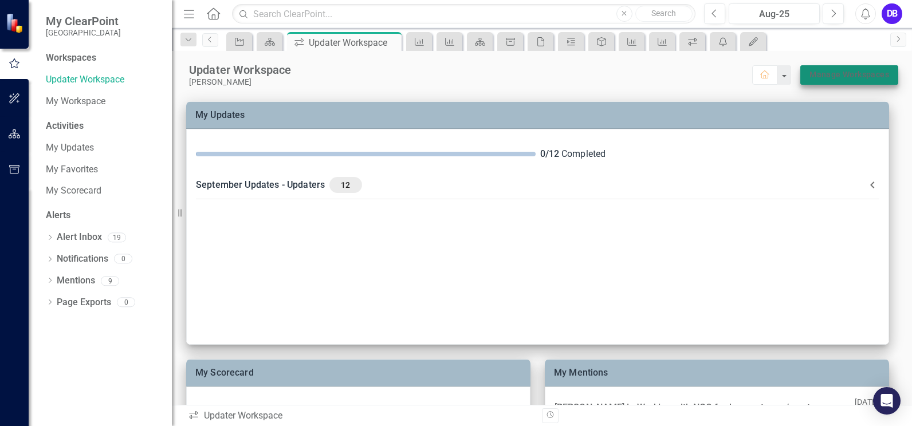
click at [833, 74] on link "Manage Workspaces" at bounding box center [850, 75] width 80 height 14
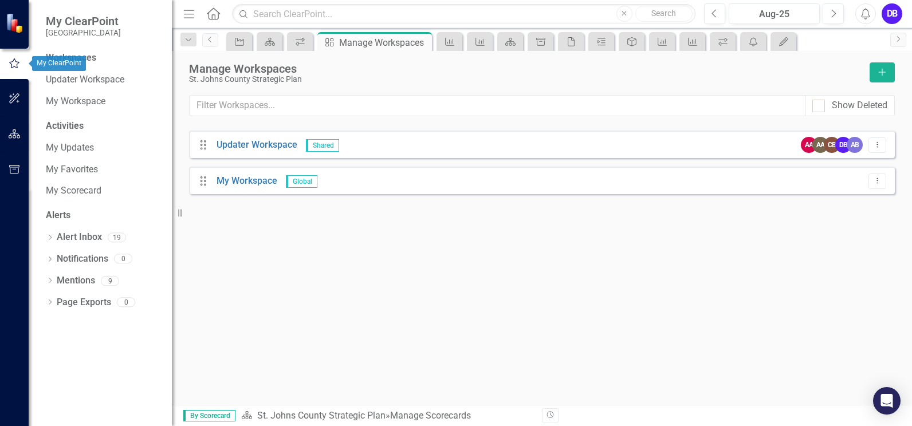
click at [18, 64] on icon "button" at bounding box center [14, 63] width 10 height 10
click at [64, 23] on span "My ClearPoint" at bounding box center [83, 21] width 75 height 14
click at [70, 97] on link "My Workspace" at bounding box center [103, 101] width 115 height 13
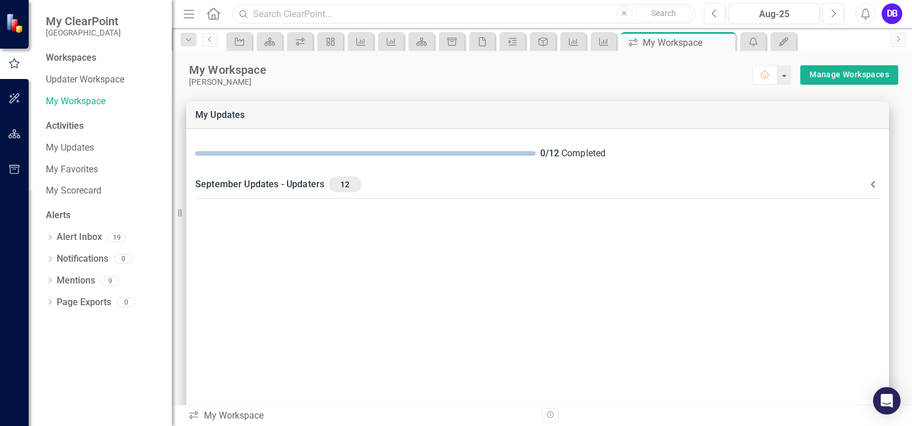
click at [270, 10] on input "text" at bounding box center [464, 14] width 464 height 20
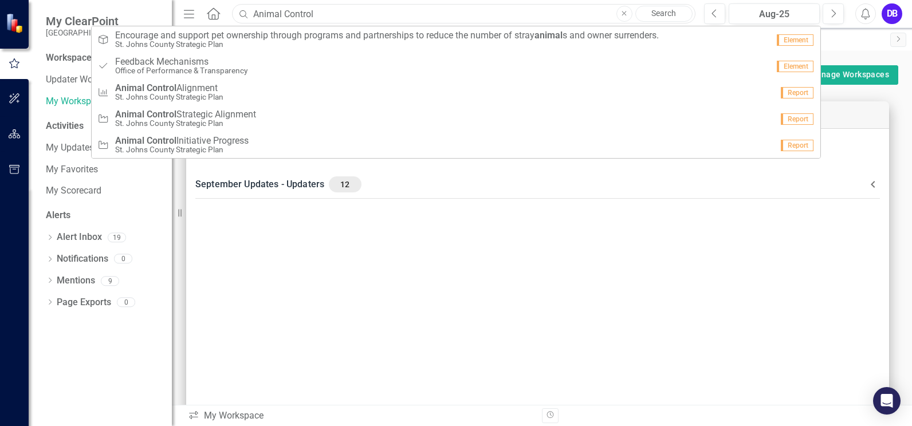
type input "Animal Control"
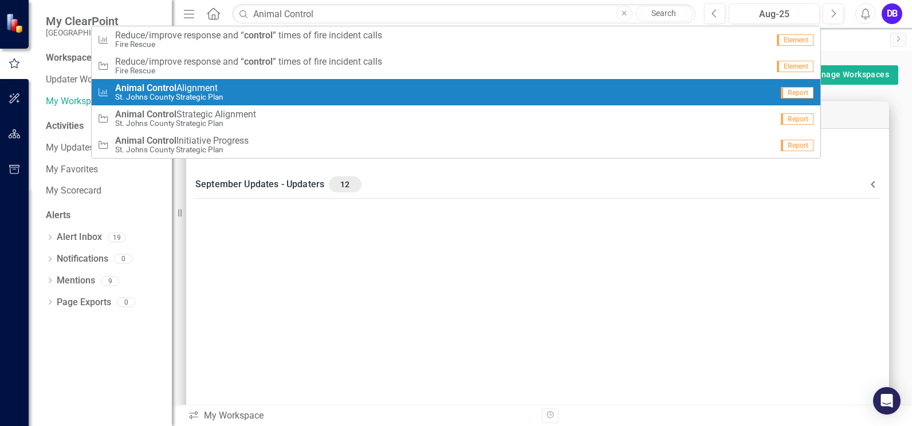
click at [240, 104] on link "Performance Measure Animal Control Alignment [GEOGRAPHIC_DATA] Strategic Plan R…" at bounding box center [456, 92] width 729 height 26
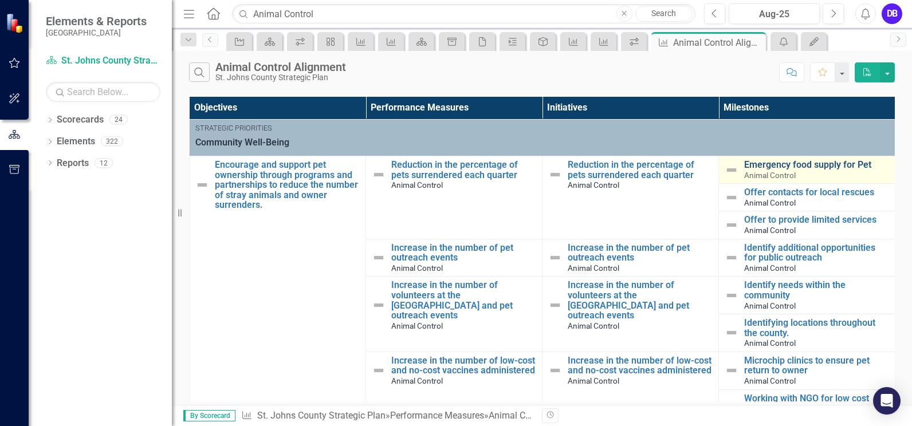
click at [788, 163] on link "Emergency food supply for Pet" at bounding box center [816, 165] width 145 height 10
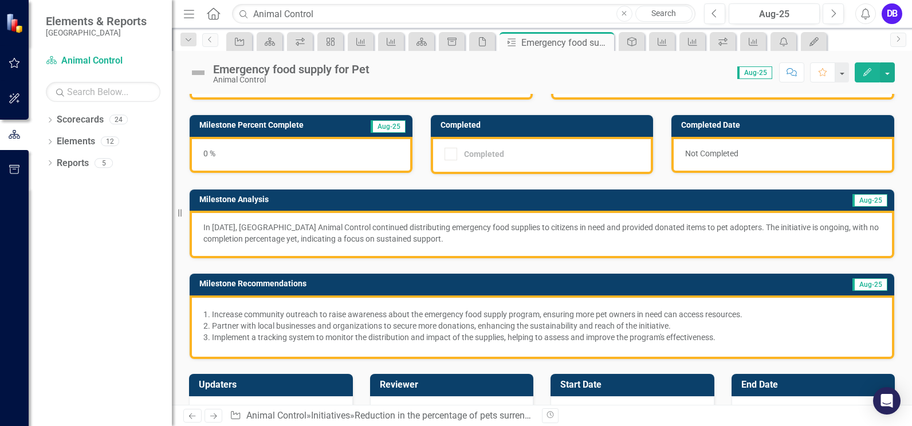
scroll to position [54, 0]
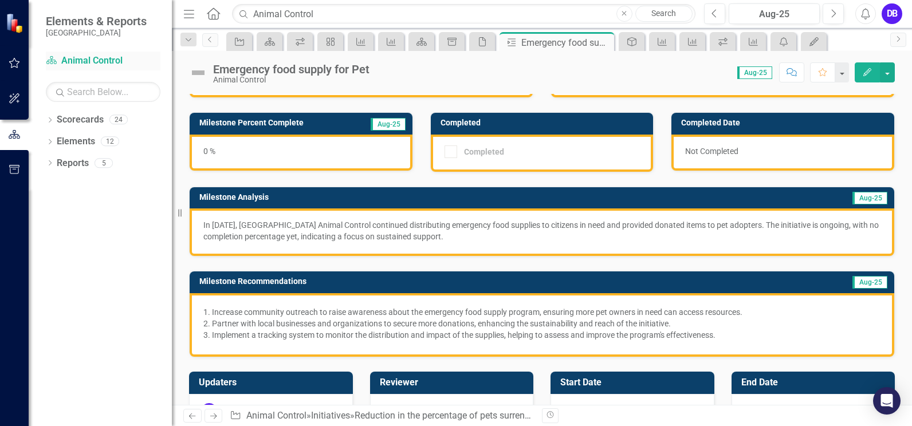
click at [89, 60] on link "Scorecard Animal Control" at bounding box center [103, 60] width 115 height 13
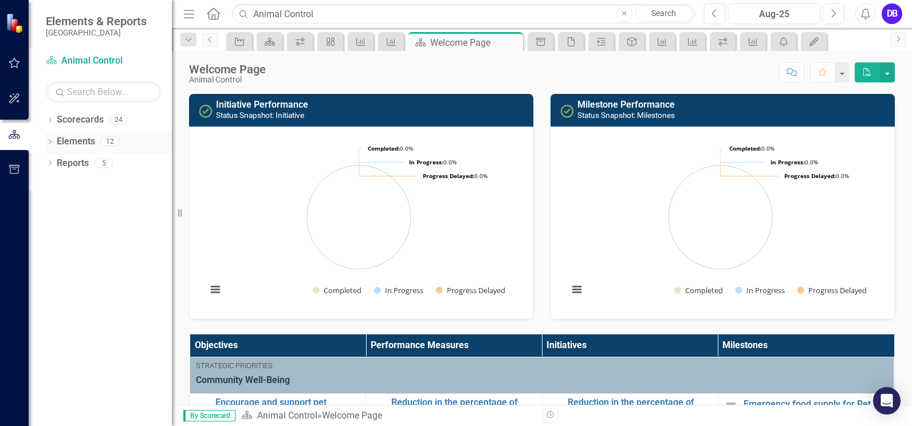
click at [54, 143] on icon "Dropdown" at bounding box center [50, 143] width 8 height 6
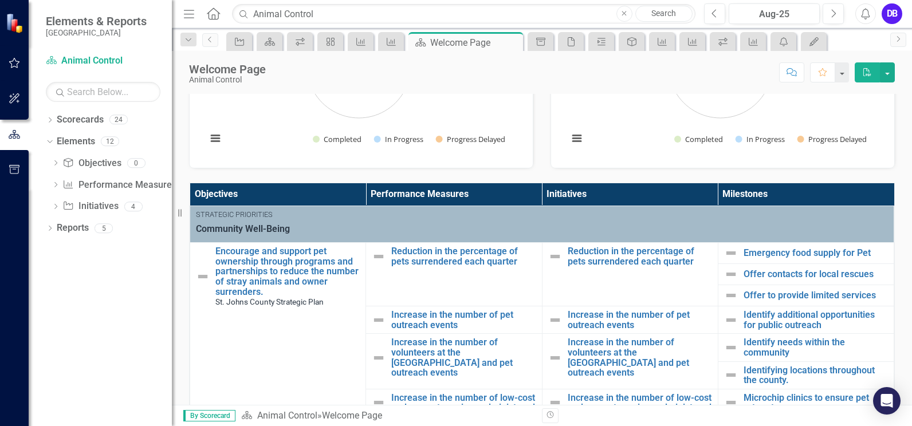
scroll to position [175, 0]
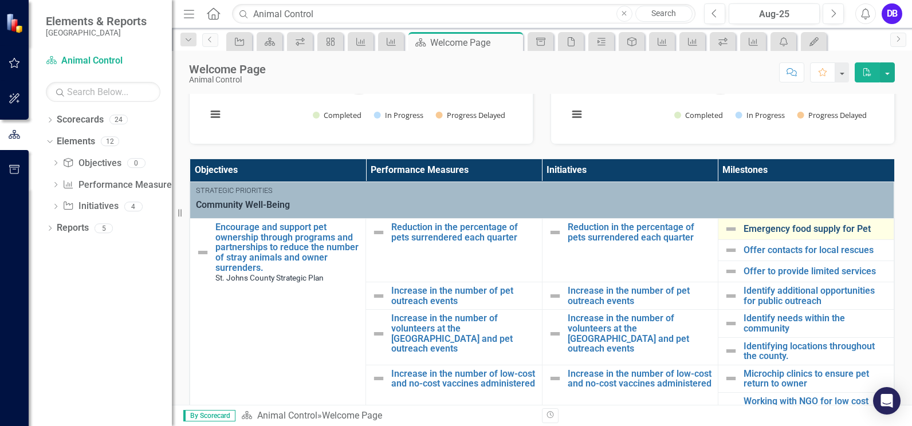
click at [772, 233] on link "Emergency food supply for Pet" at bounding box center [816, 229] width 144 height 10
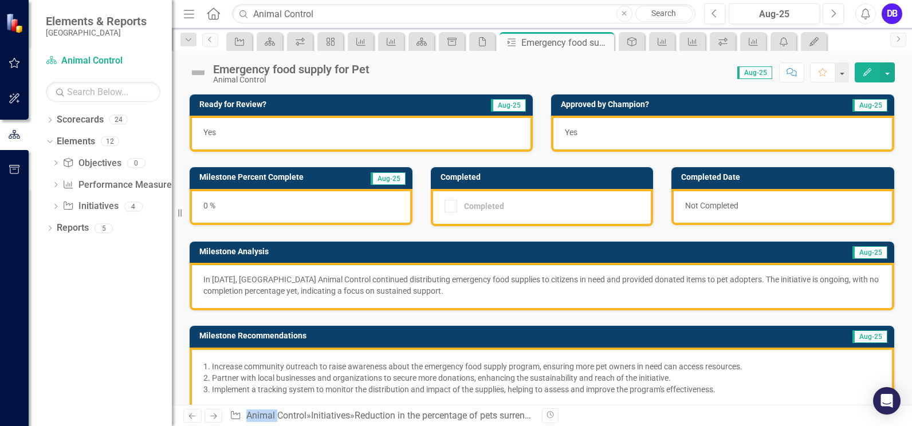
click at [752, 210] on div "Not Completed" at bounding box center [783, 207] width 223 height 36
click at [199, 75] on img at bounding box center [198, 73] width 18 height 18
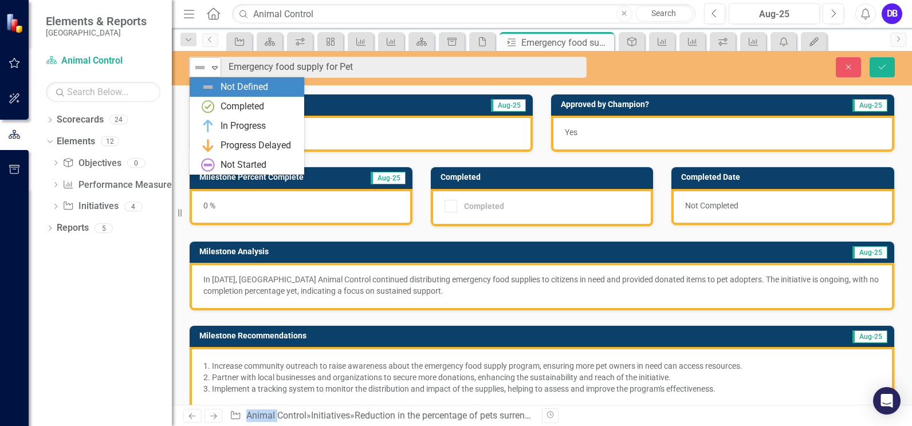
drag, startPoint x: 199, startPoint y: 75, endPoint x: 199, endPoint y: 65, distance: 10.3
click at [199, 65] on img at bounding box center [200, 68] width 14 height 14
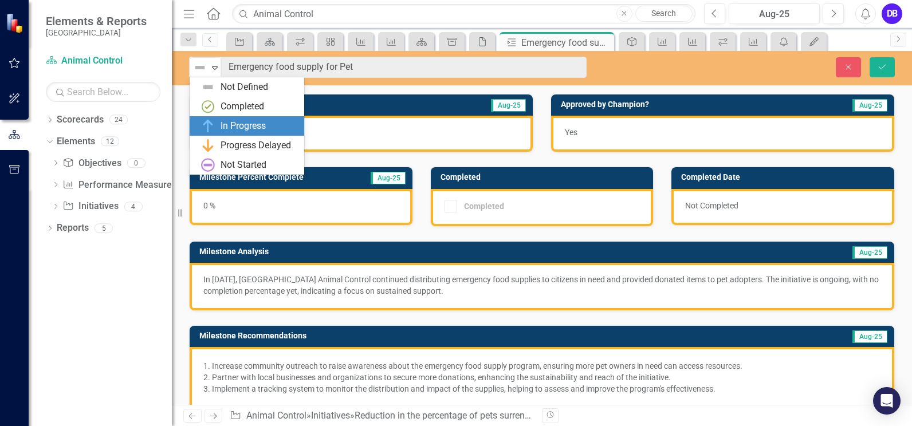
click at [230, 126] on div "In Progress" at bounding box center [243, 126] width 45 height 13
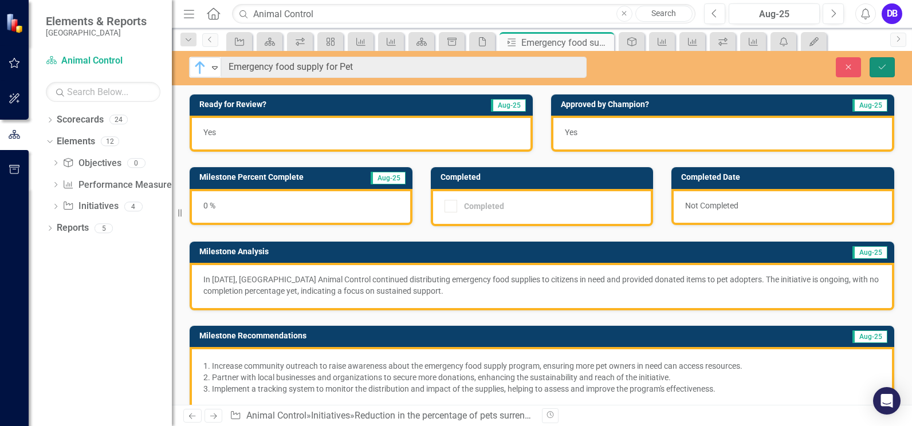
click at [885, 68] on icon "Save" at bounding box center [882, 67] width 10 height 8
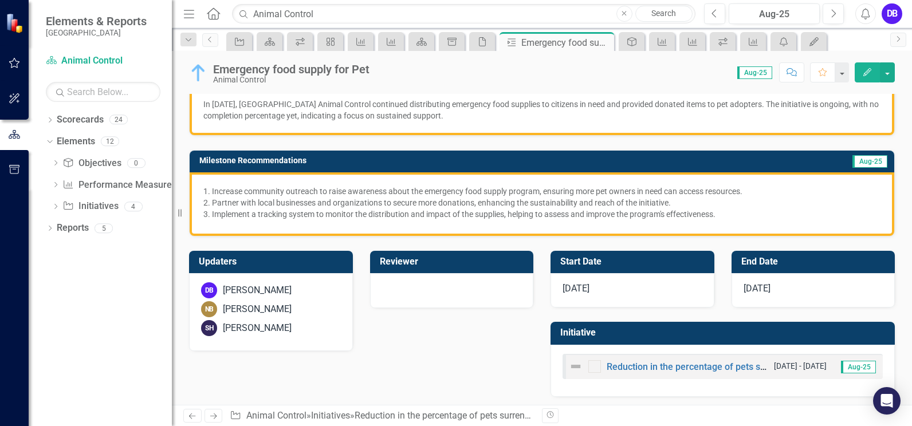
scroll to position [179, 0]
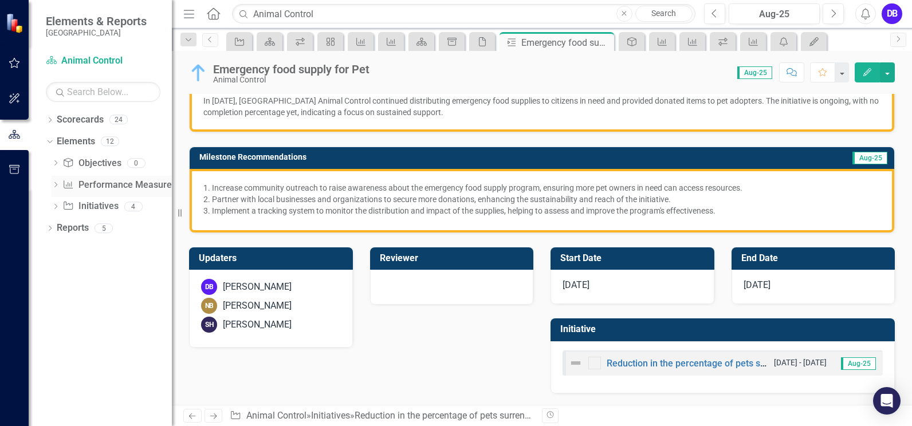
click at [104, 186] on link "Performance Measure Performance Measures" at bounding box center [118, 185] width 113 height 13
click at [55, 187] on icon "Dropdown" at bounding box center [56, 186] width 8 height 6
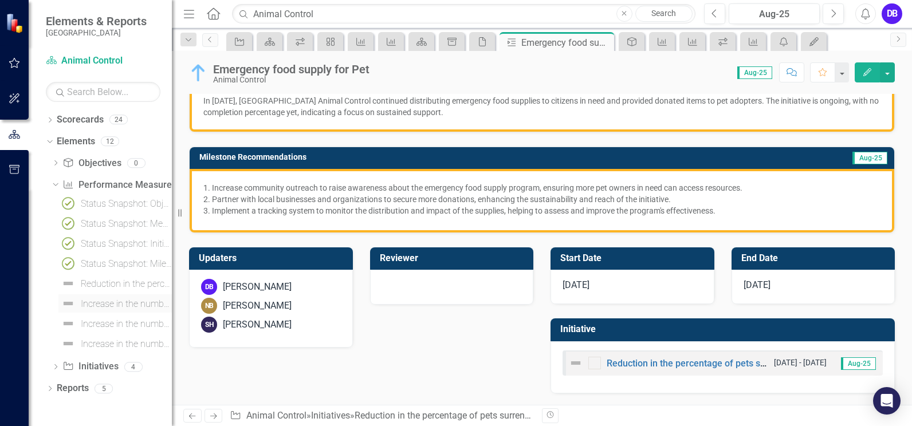
click at [119, 303] on div "Increase in the number of pet outreach events" at bounding box center [126, 304] width 91 height 10
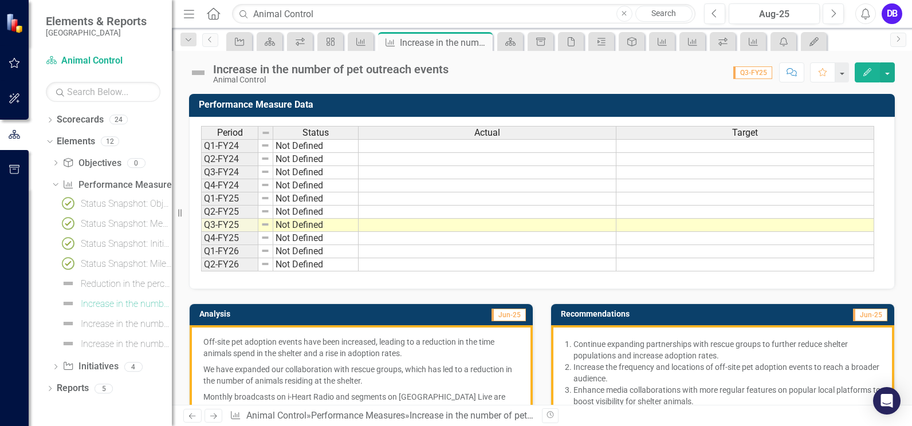
click at [197, 72] on img at bounding box center [198, 73] width 18 height 18
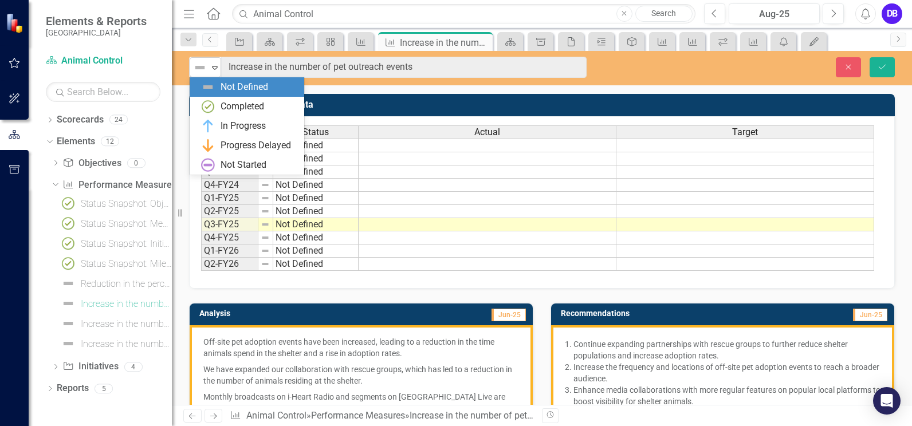
click at [214, 66] on icon "Expand" at bounding box center [214, 67] width 11 height 9
click at [85, 55] on link "Scorecard Animal Control" at bounding box center [103, 60] width 115 height 13
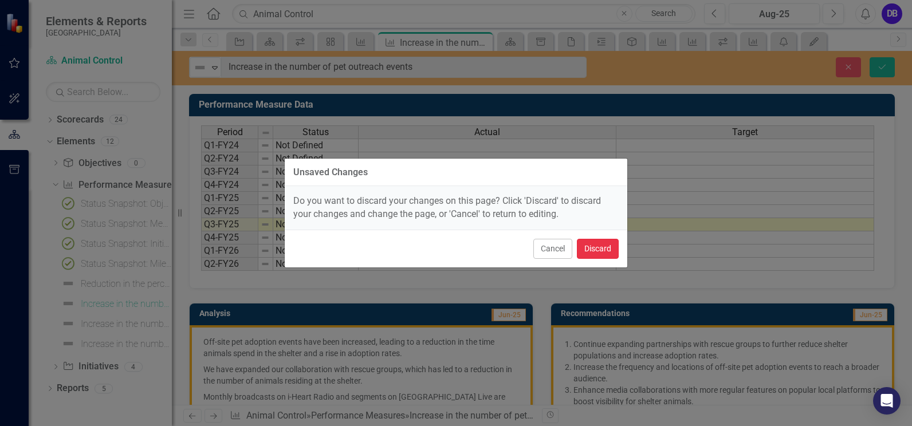
click at [600, 248] on button "Discard" at bounding box center [598, 249] width 42 height 20
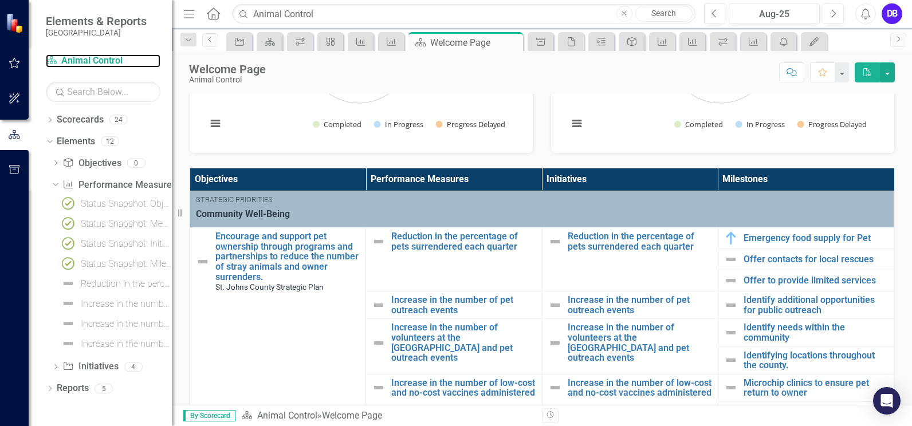
scroll to position [170, 0]
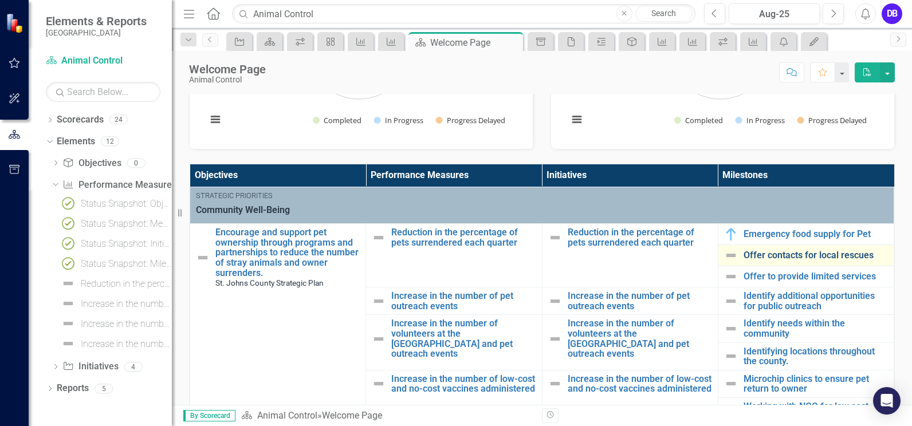
click at [746, 254] on link "Offer contacts for local rescues" at bounding box center [816, 255] width 144 height 10
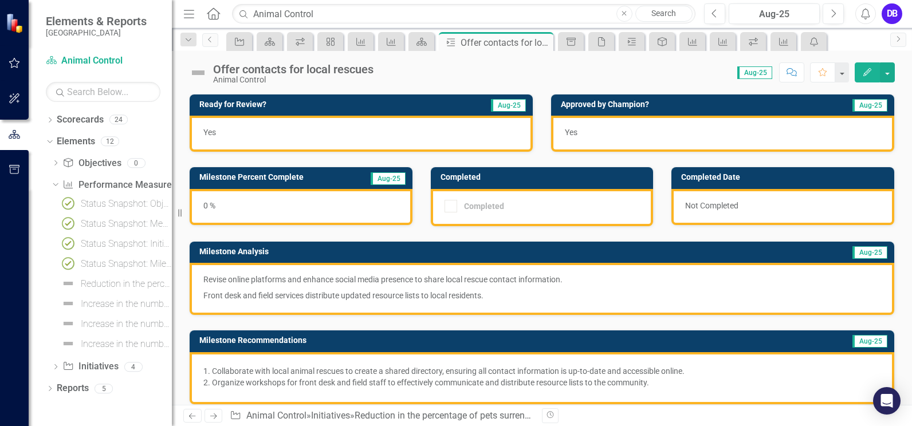
click at [199, 72] on img at bounding box center [198, 73] width 18 height 18
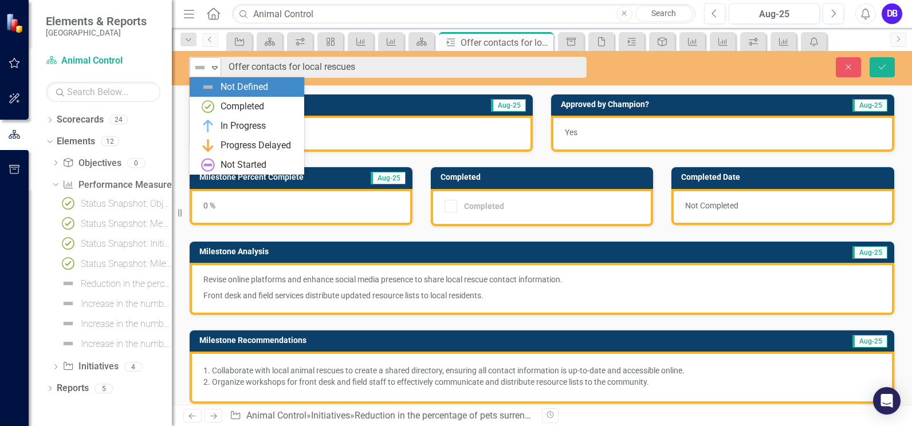
click at [217, 69] on icon "Expand" at bounding box center [214, 67] width 11 height 9
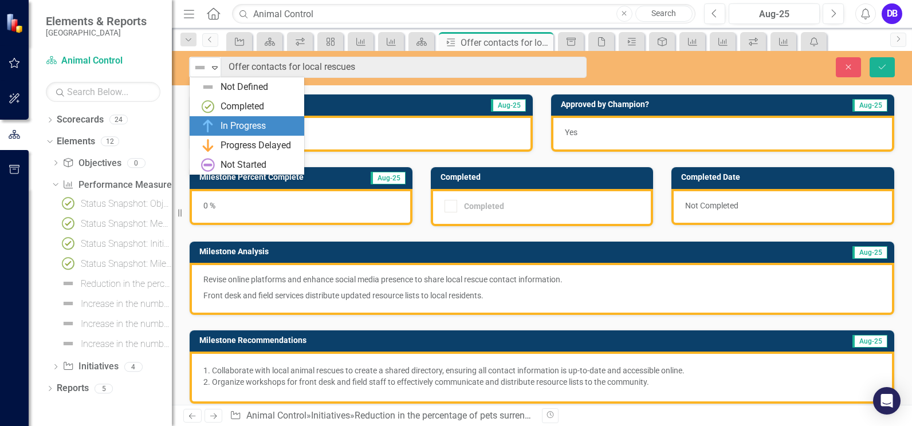
click at [238, 124] on div "In Progress" at bounding box center [243, 126] width 45 height 13
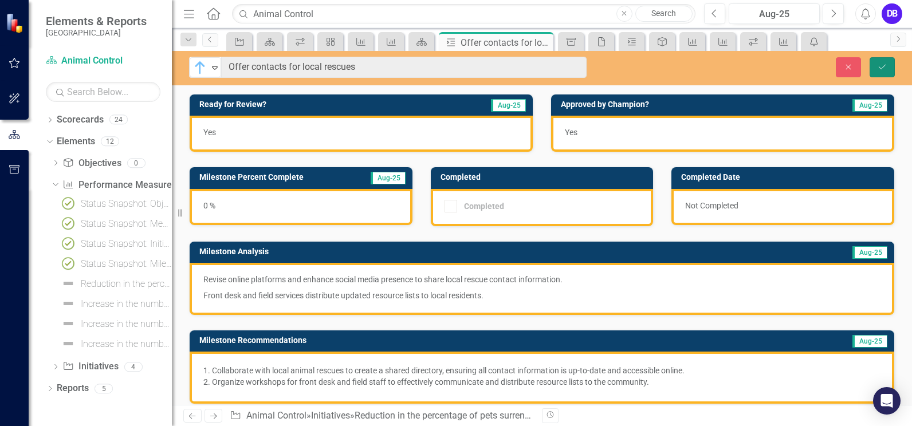
click at [885, 65] on icon "submit" at bounding box center [882, 66] width 7 height 5
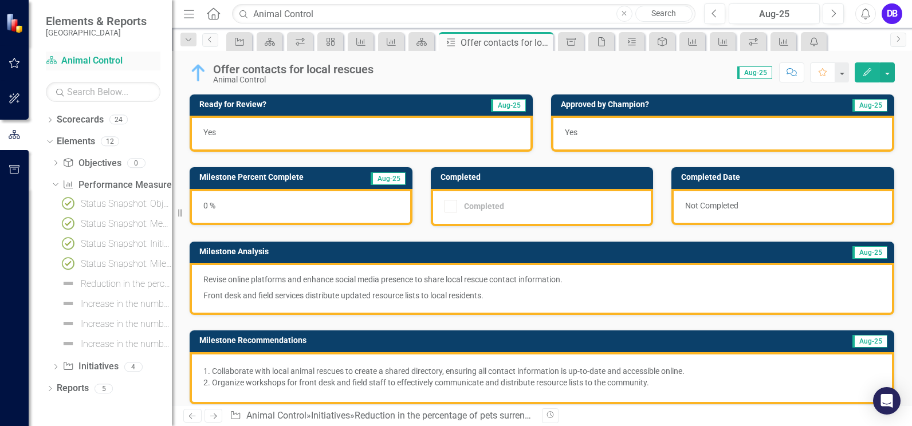
click at [90, 62] on link "Scorecard Animal Control" at bounding box center [103, 60] width 115 height 13
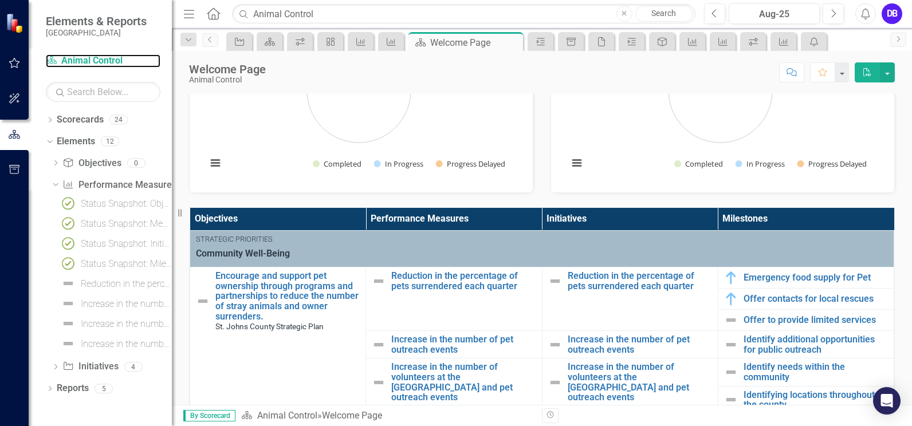
scroll to position [152, 0]
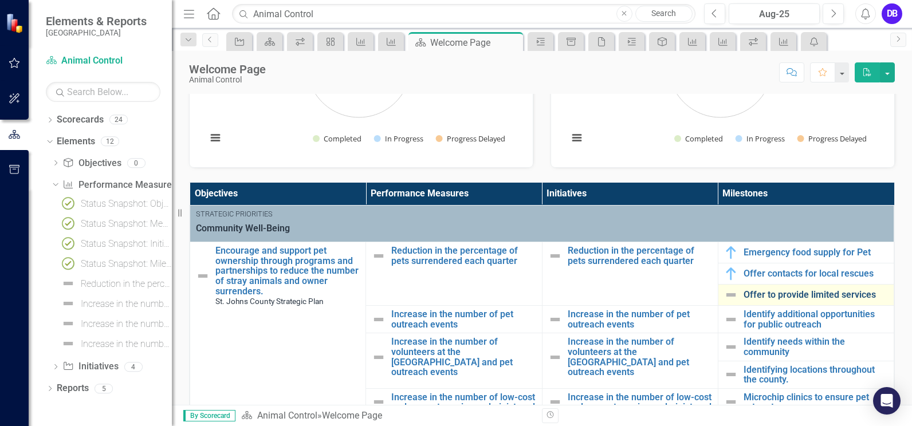
click at [763, 296] on link "Offer to provide limited services" at bounding box center [816, 295] width 144 height 10
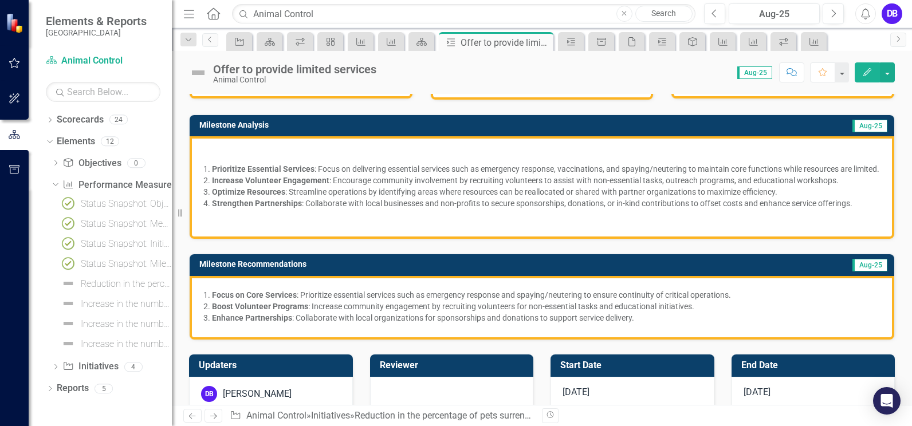
scroll to position [120, 0]
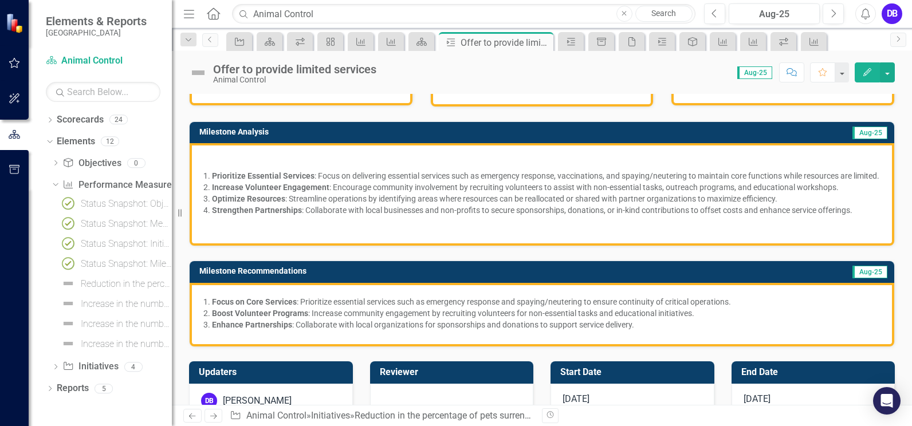
click at [202, 74] on img at bounding box center [198, 73] width 18 height 18
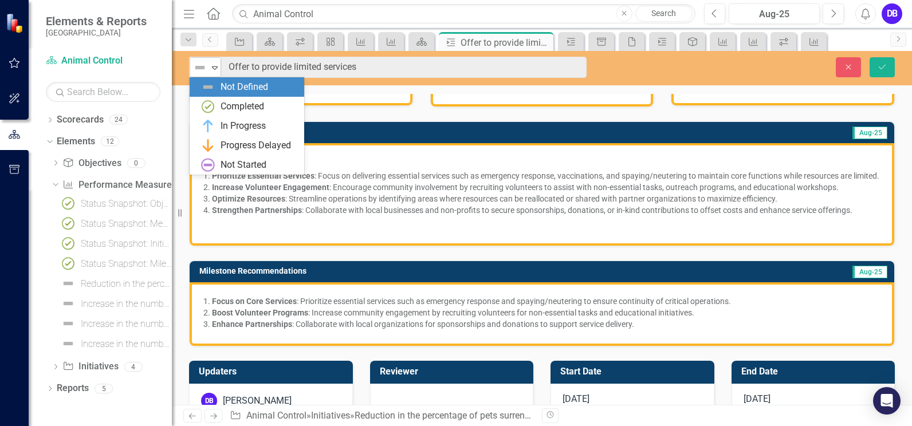
click at [217, 69] on icon "Expand" at bounding box center [214, 67] width 11 height 9
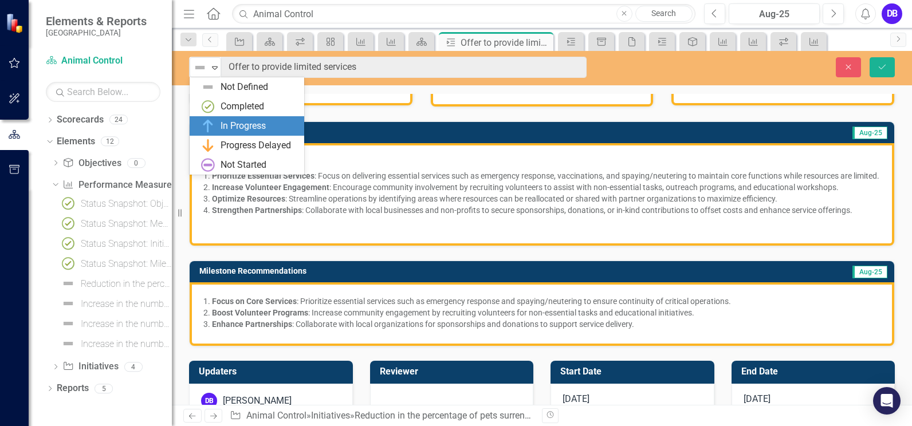
click at [252, 123] on div "In Progress" at bounding box center [243, 126] width 45 height 13
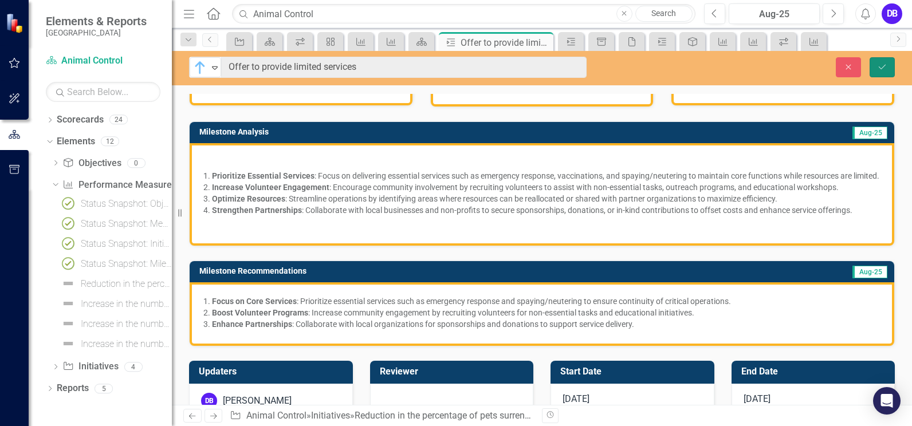
click at [875, 72] on button "Save" at bounding box center [882, 67] width 25 height 20
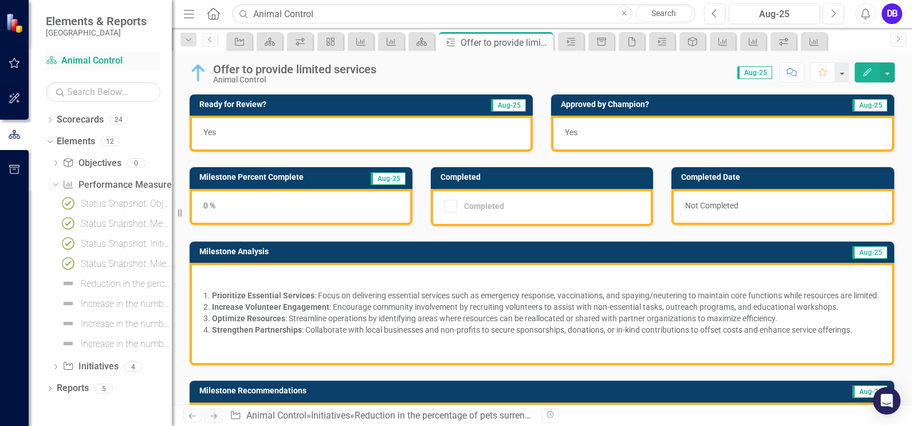
click at [122, 62] on link "Scorecard Animal Control" at bounding box center [103, 60] width 115 height 13
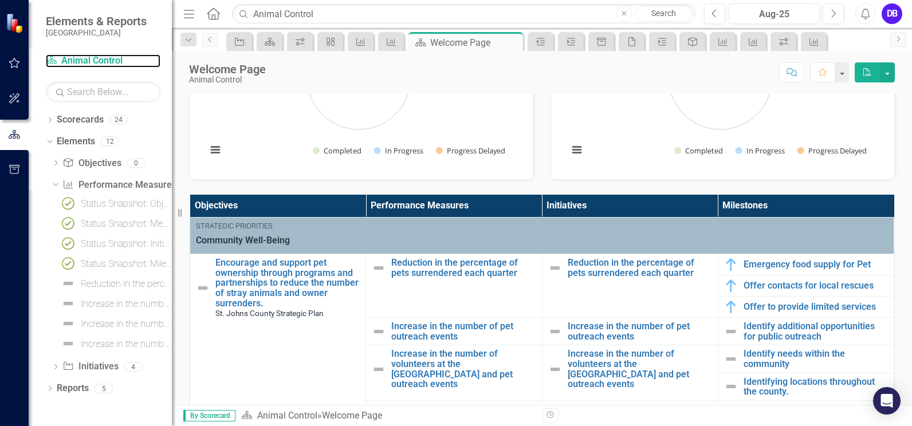
scroll to position [197, 0]
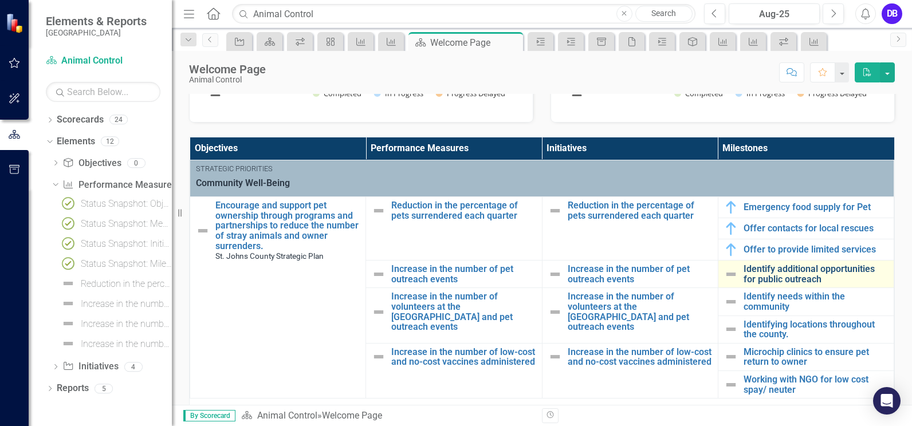
click at [753, 269] on link "Identify additional opportunities for public outreach" at bounding box center [816, 274] width 144 height 20
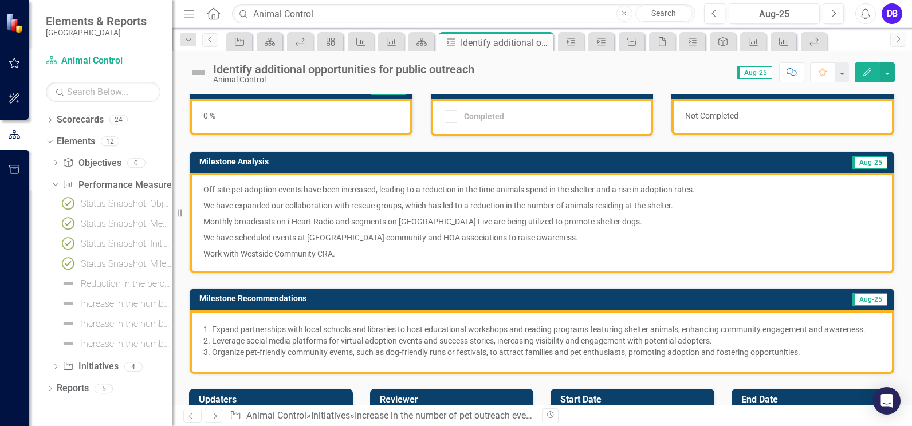
scroll to position [93, 0]
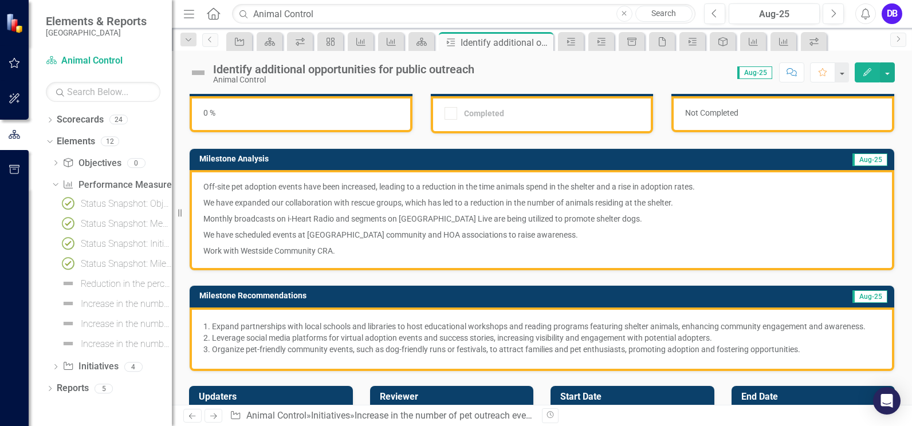
click at [196, 69] on img at bounding box center [198, 73] width 18 height 18
click at [198, 70] on img at bounding box center [198, 73] width 18 height 18
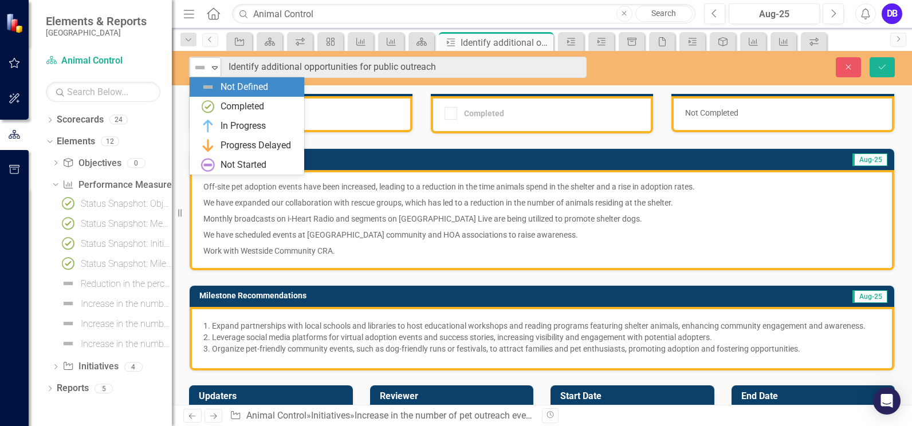
click at [218, 65] on icon "Expand" at bounding box center [214, 67] width 11 height 9
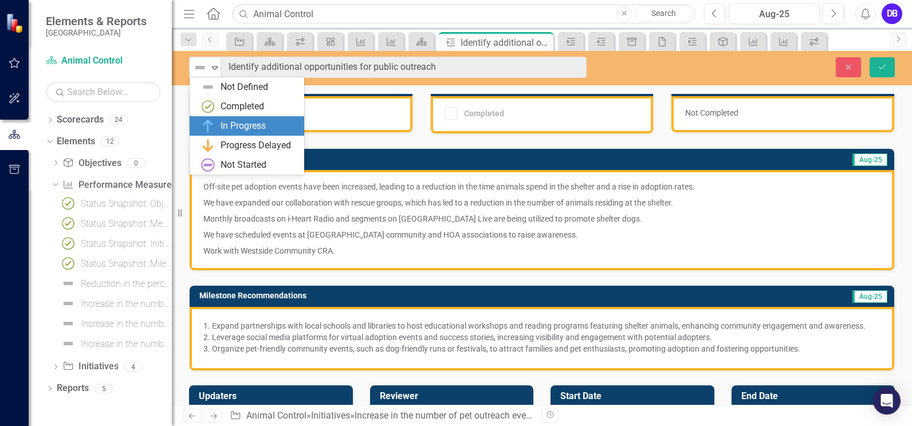
click at [235, 124] on div "In Progress" at bounding box center [243, 126] width 45 height 13
type input "Identify additional opportunities for public outreach"
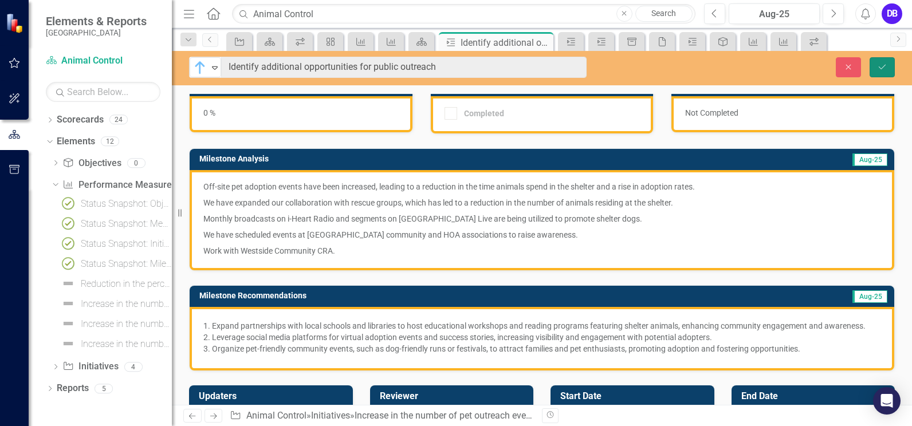
click at [876, 69] on button "Save" at bounding box center [882, 67] width 25 height 20
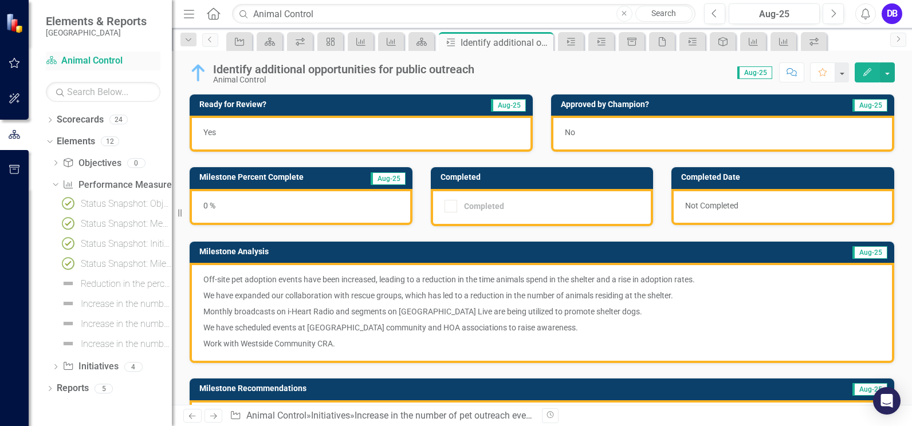
click at [73, 55] on link "Scorecard Animal Control" at bounding box center [103, 60] width 115 height 13
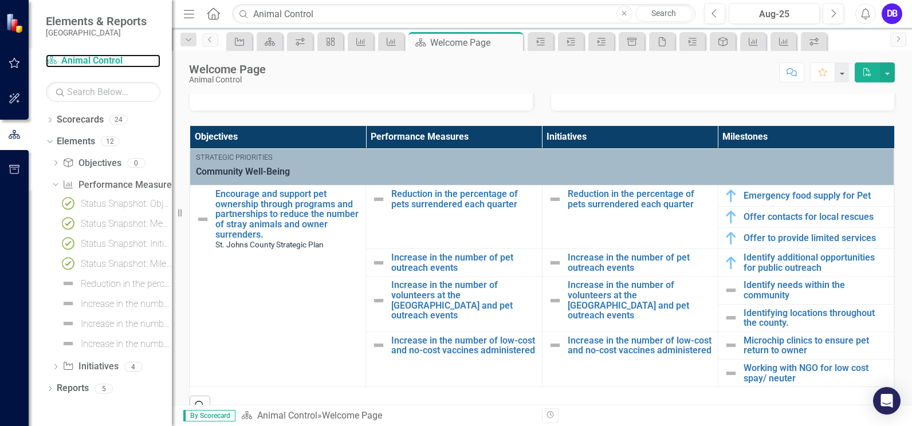
scroll to position [246, 0]
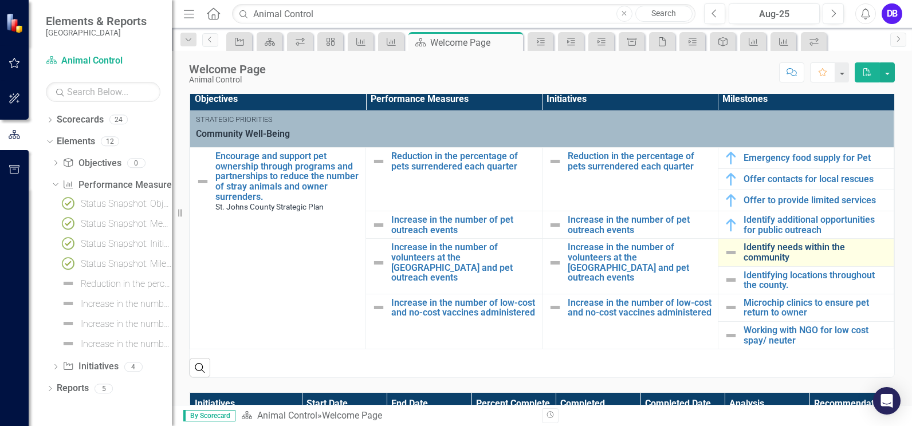
click at [757, 245] on link "Identify needs within the community" at bounding box center [816, 252] width 144 height 20
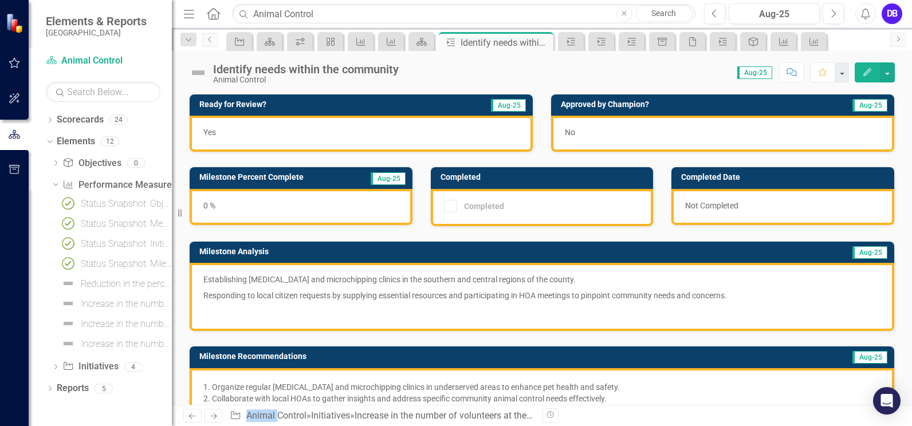
click at [198, 68] on img at bounding box center [198, 73] width 18 height 18
click at [202, 73] on img at bounding box center [198, 73] width 18 height 18
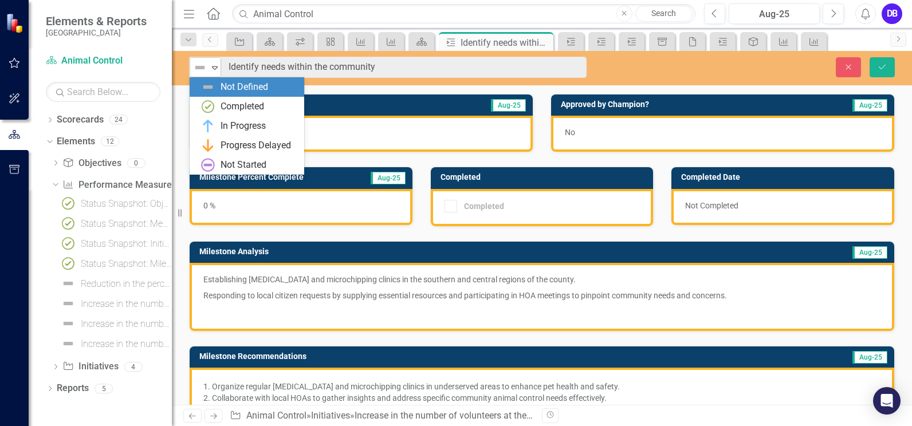
click at [202, 73] on img at bounding box center [200, 68] width 14 height 14
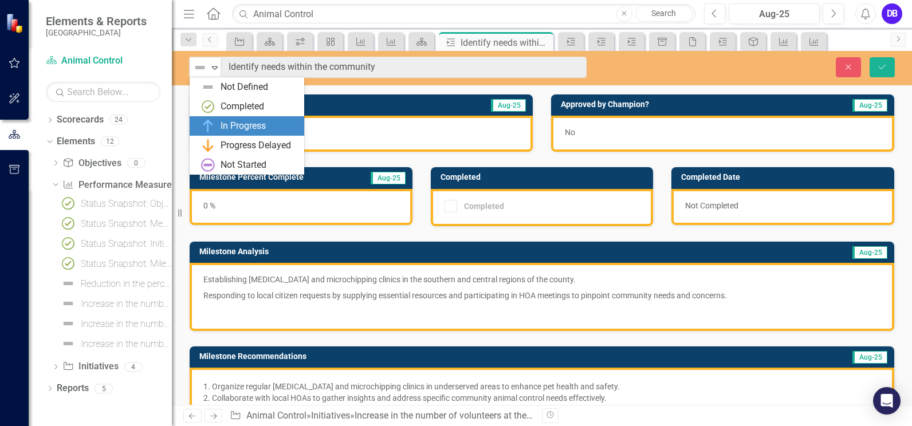
click at [222, 125] on div "In Progress" at bounding box center [243, 126] width 45 height 13
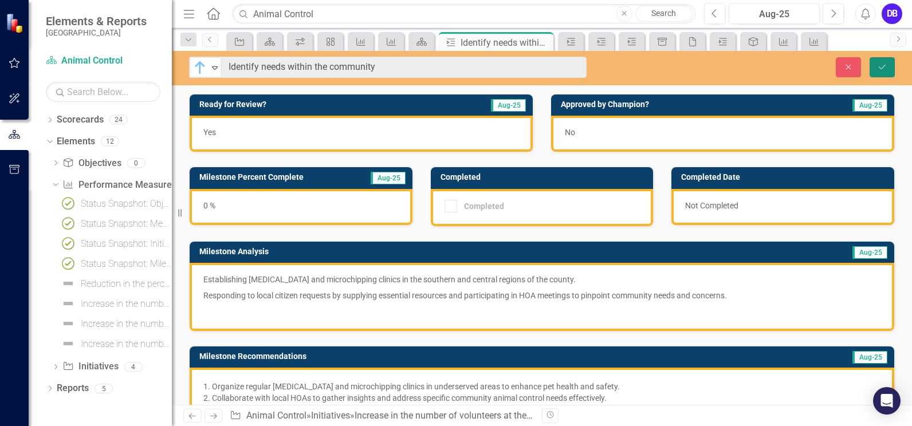
click at [882, 73] on button "Save" at bounding box center [882, 67] width 25 height 20
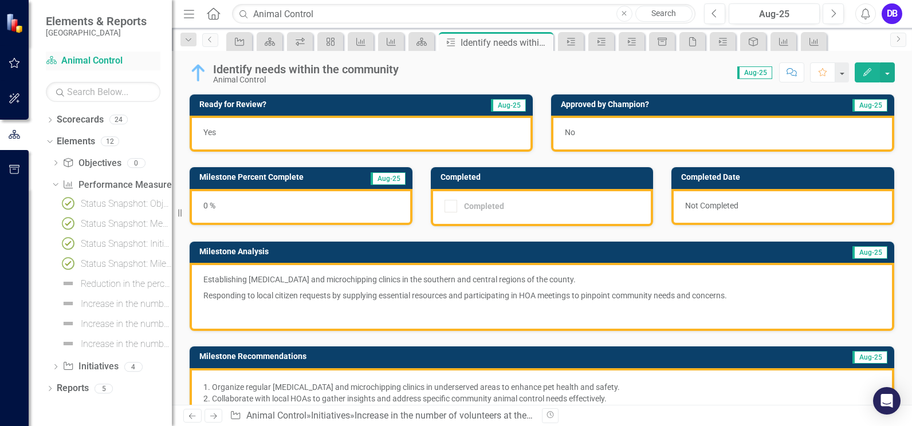
click at [76, 62] on link "Scorecard Animal Control" at bounding box center [103, 60] width 115 height 13
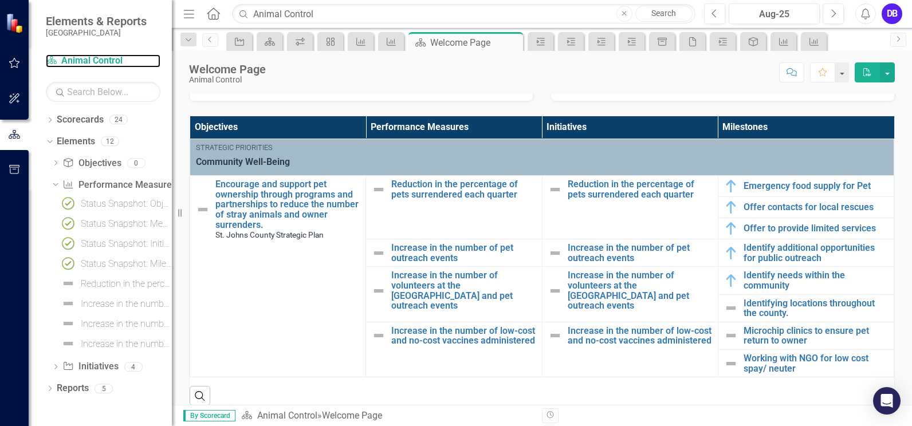
scroll to position [220, 0]
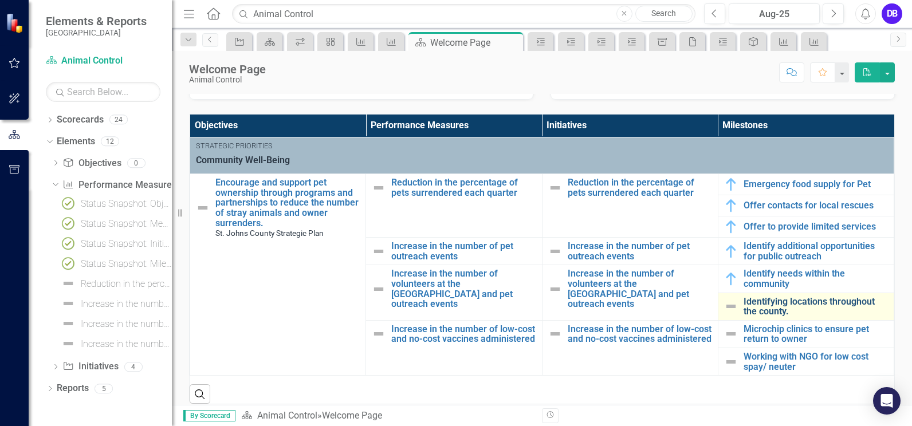
click at [752, 304] on link "Identifying locations throughout the county." at bounding box center [816, 307] width 144 height 20
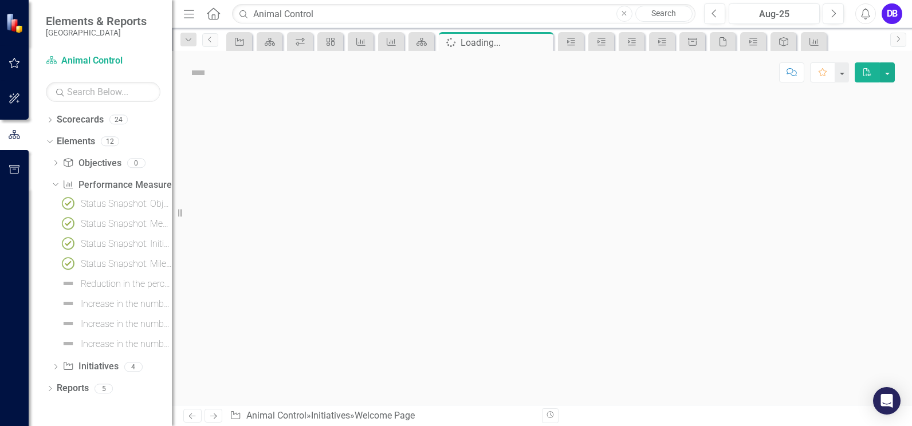
click at [752, 304] on div at bounding box center [542, 249] width 740 height 311
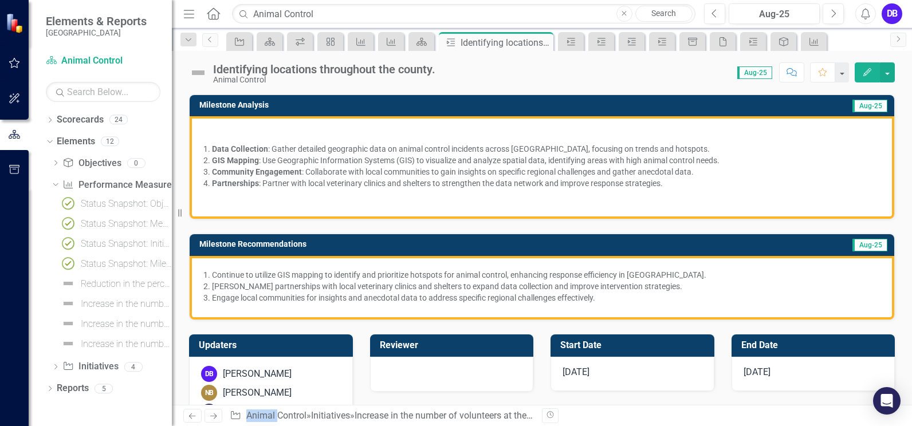
scroll to position [151, 0]
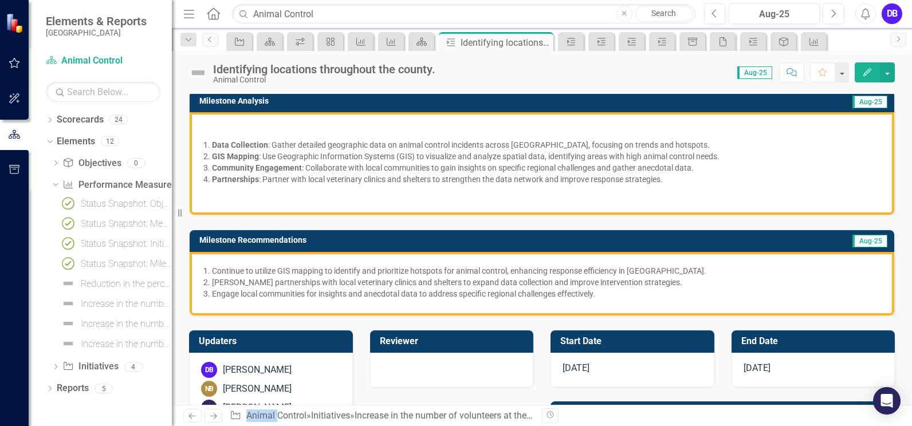
click at [198, 71] on img at bounding box center [198, 73] width 18 height 18
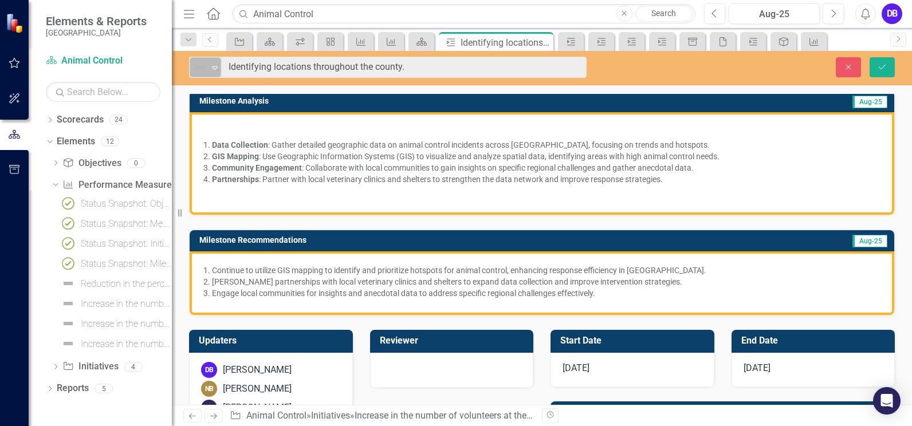
drag, startPoint x: 198, startPoint y: 71, endPoint x: 193, endPoint y: 77, distance: 8.1
click at [193, 77] on div "Not Defined Expand" at bounding box center [206, 67] width 32 height 20
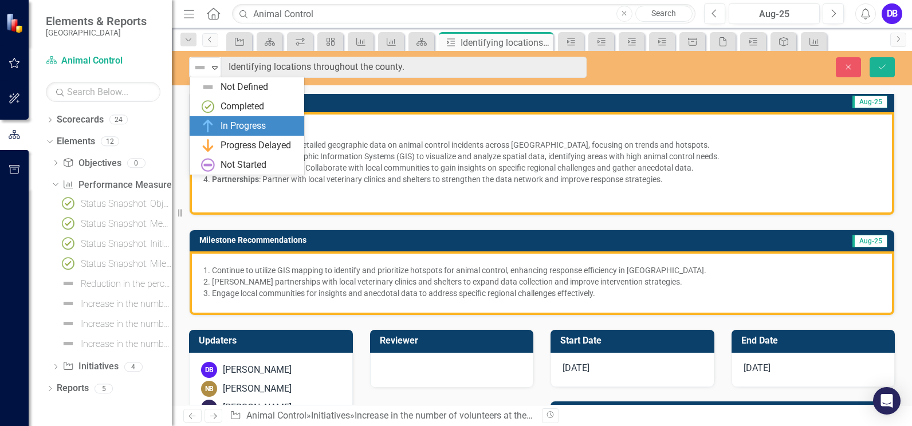
click at [229, 127] on div "In Progress" at bounding box center [243, 126] width 45 height 13
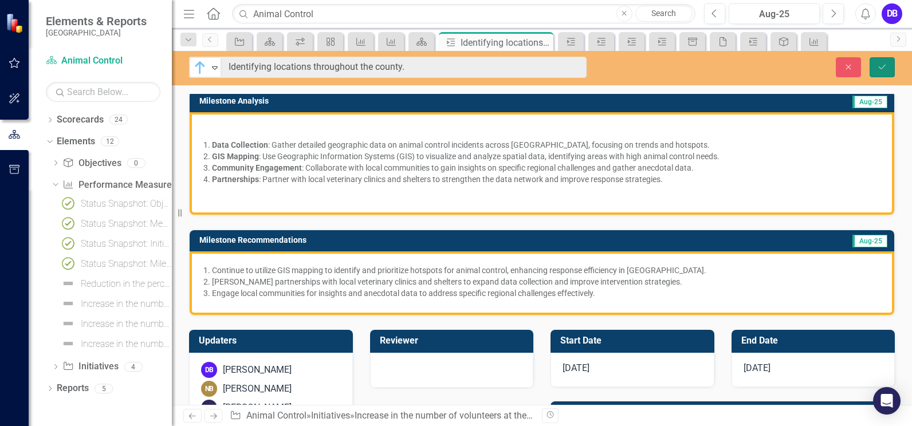
click at [886, 69] on icon "Save" at bounding box center [882, 67] width 10 height 8
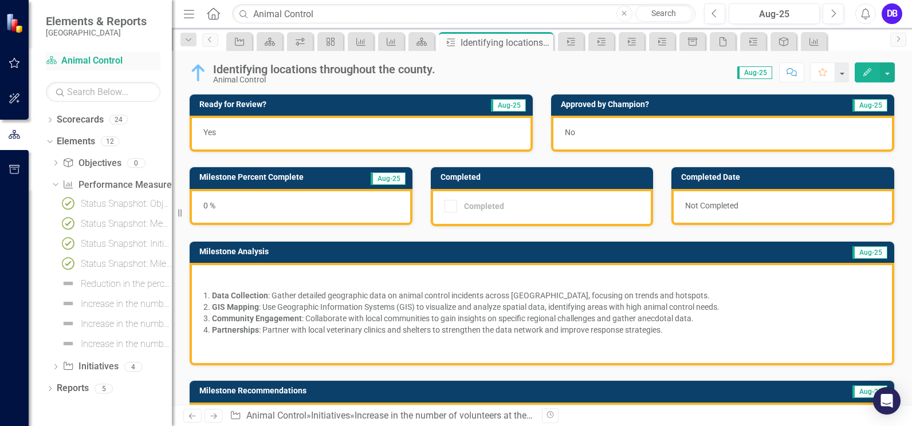
click at [87, 60] on link "Scorecard Animal Control" at bounding box center [103, 60] width 115 height 13
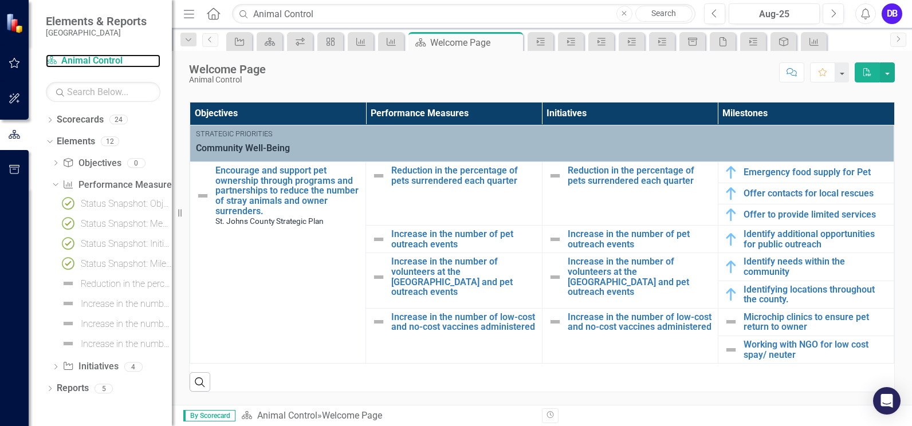
scroll to position [268, 0]
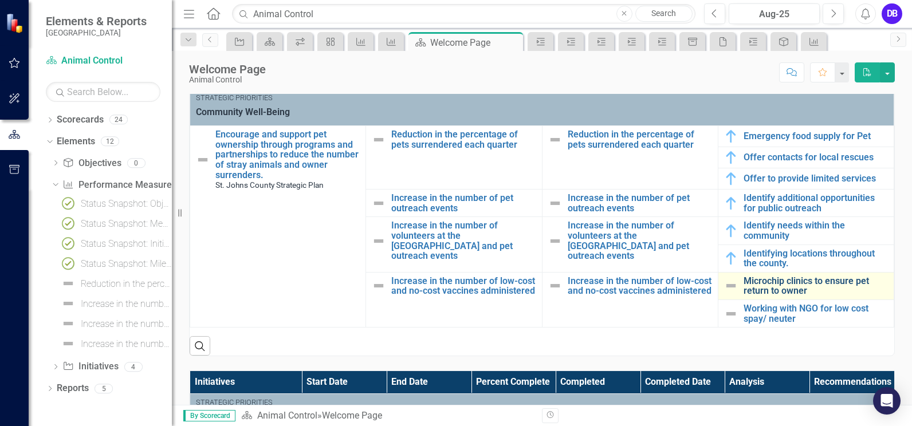
click at [744, 281] on link "Microchip clinics to ensure pet return to owner" at bounding box center [816, 286] width 144 height 20
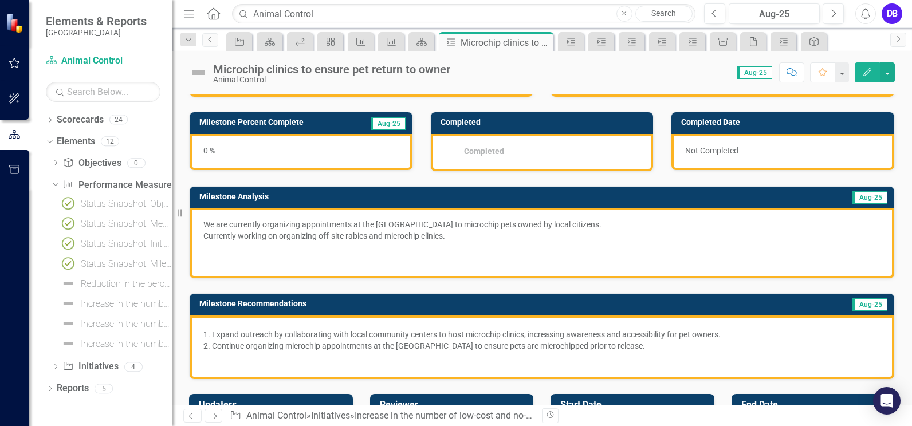
scroll to position [56, 0]
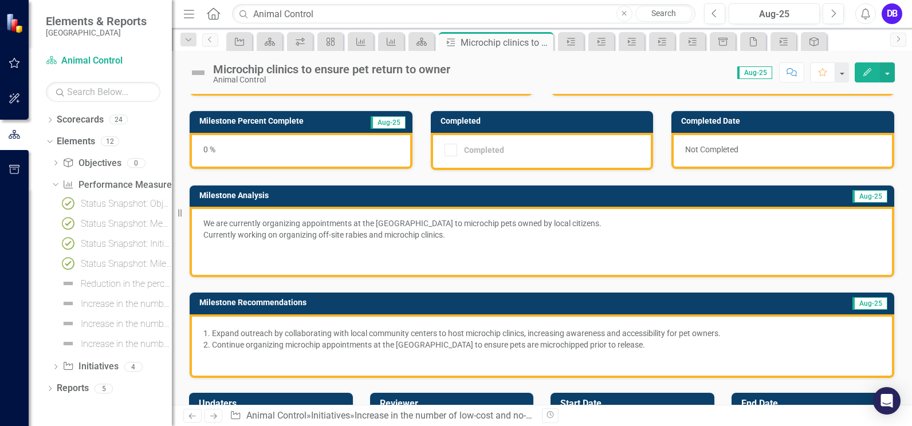
click at [197, 72] on img at bounding box center [198, 73] width 18 height 18
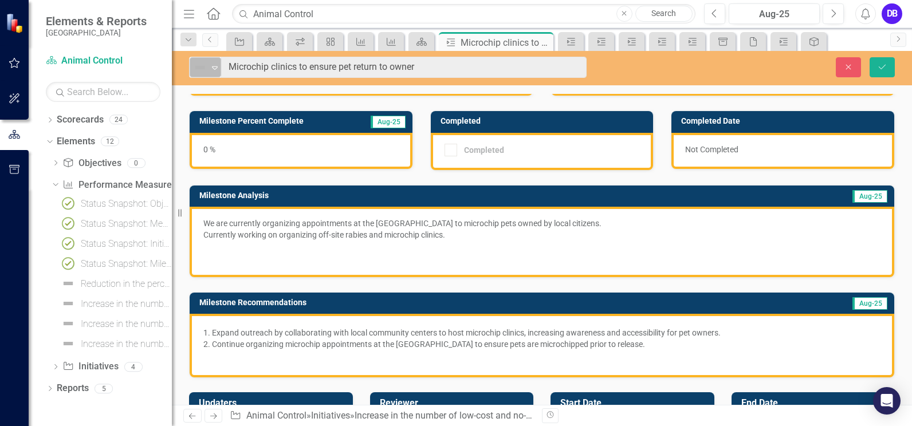
click at [218, 69] on icon "Expand" at bounding box center [214, 67] width 11 height 9
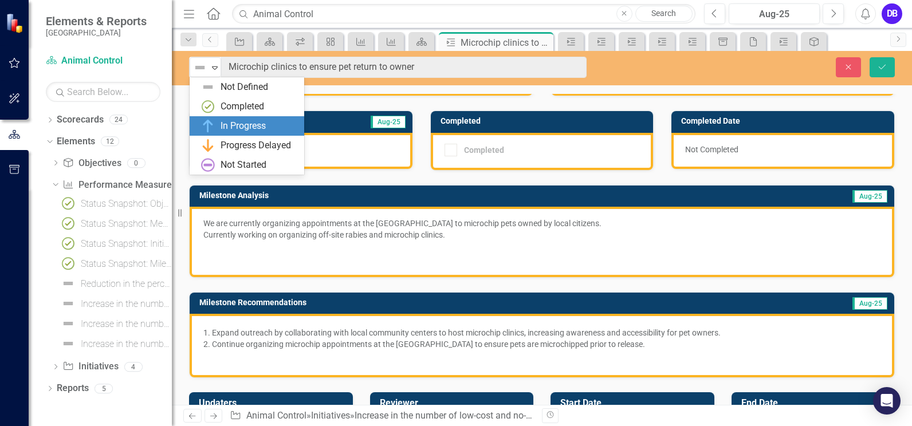
click at [228, 124] on div "In Progress" at bounding box center [243, 126] width 45 height 13
type input "Microchip clinics to ensure pet return to owner"
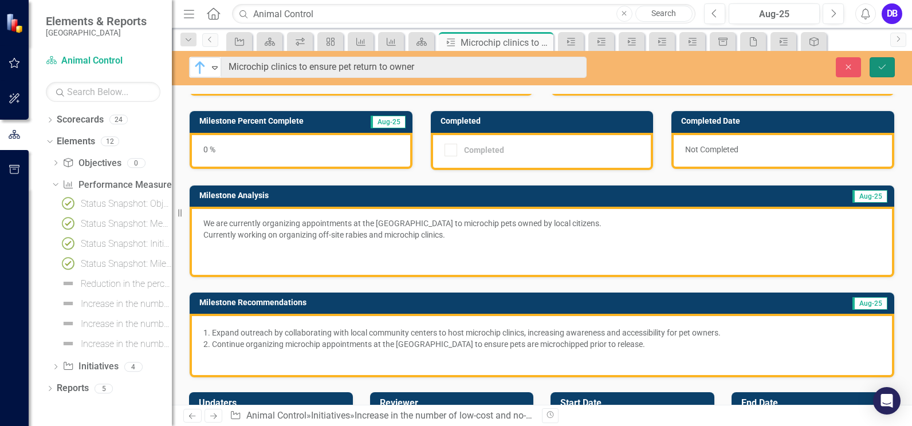
click at [877, 73] on button "Save" at bounding box center [882, 67] width 25 height 20
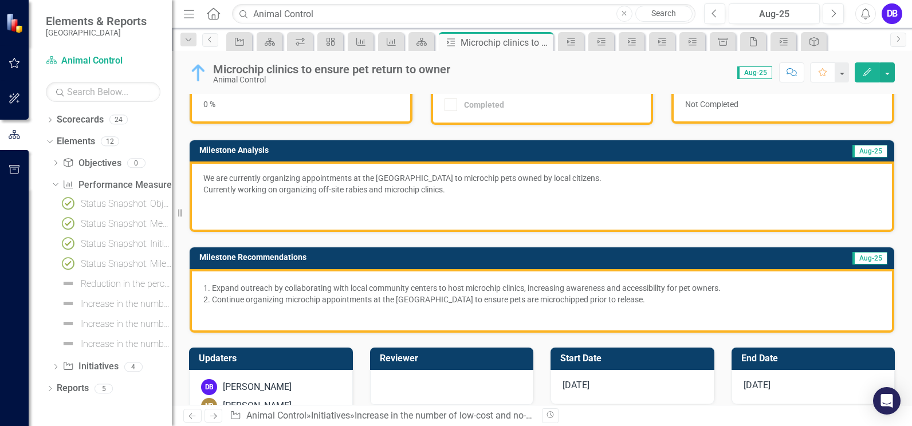
scroll to position [105, 0]
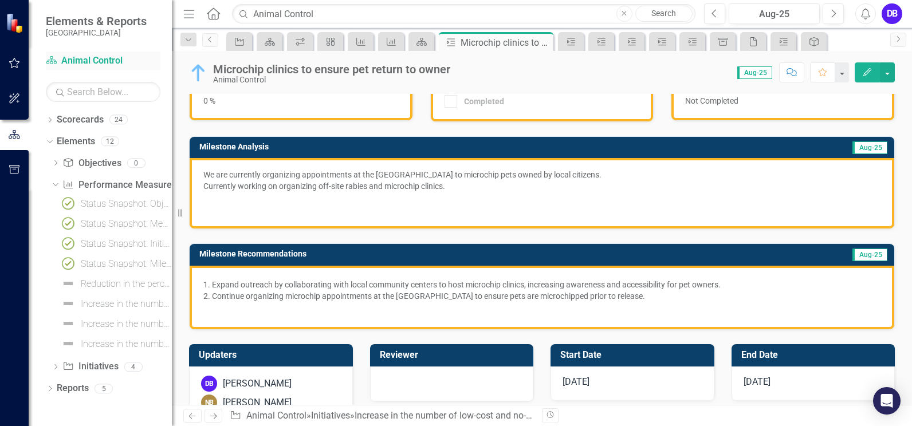
click at [78, 62] on link "Scorecard Animal Control" at bounding box center [103, 60] width 115 height 13
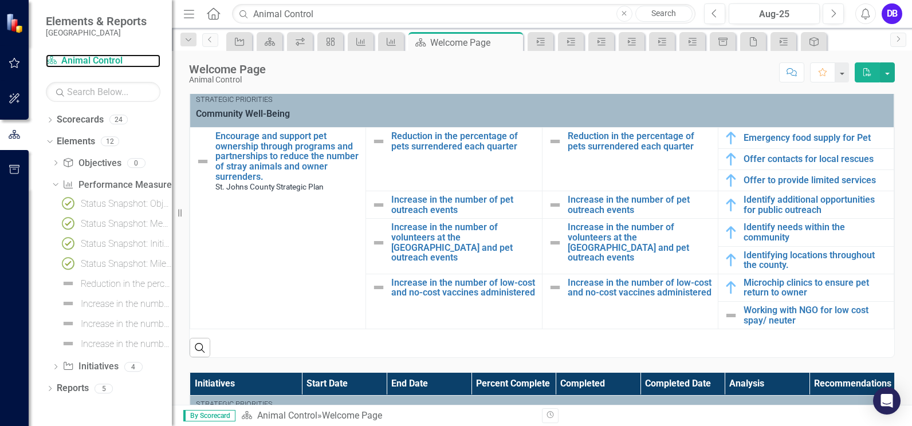
scroll to position [268, 0]
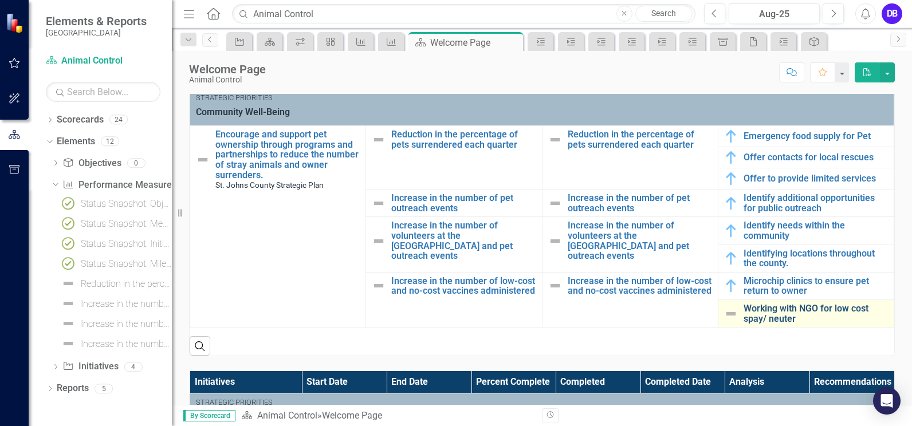
click at [778, 310] on link "Working with NGO for low cost spay/ neuter" at bounding box center [816, 314] width 144 height 20
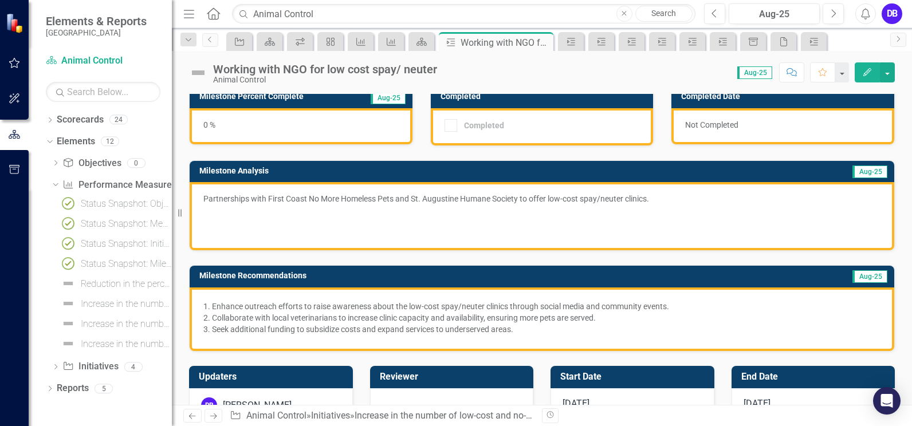
scroll to position [69, 0]
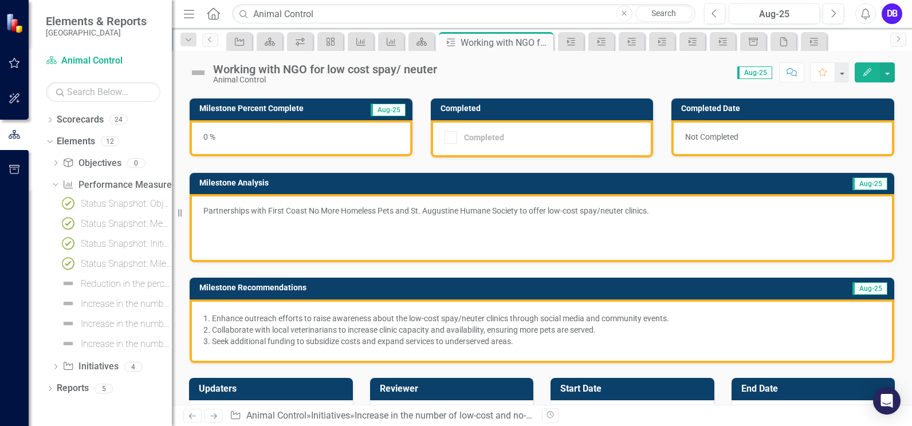
click at [198, 73] on img at bounding box center [198, 73] width 18 height 18
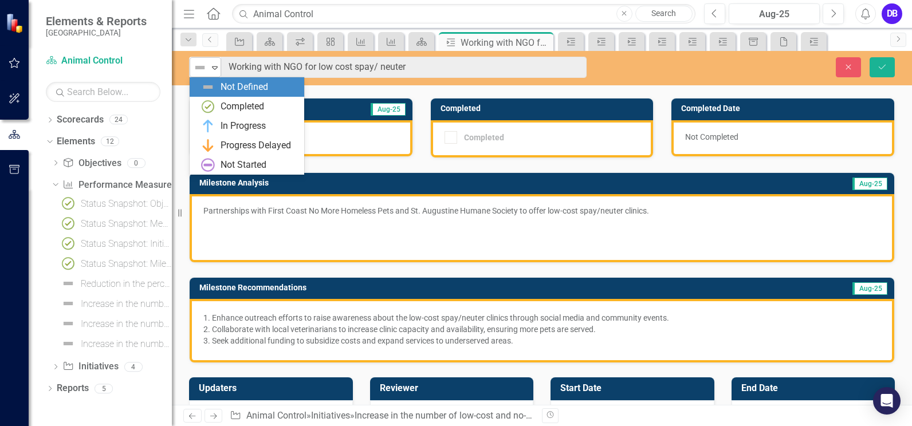
click at [219, 69] on icon "Expand" at bounding box center [214, 67] width 11 height 9
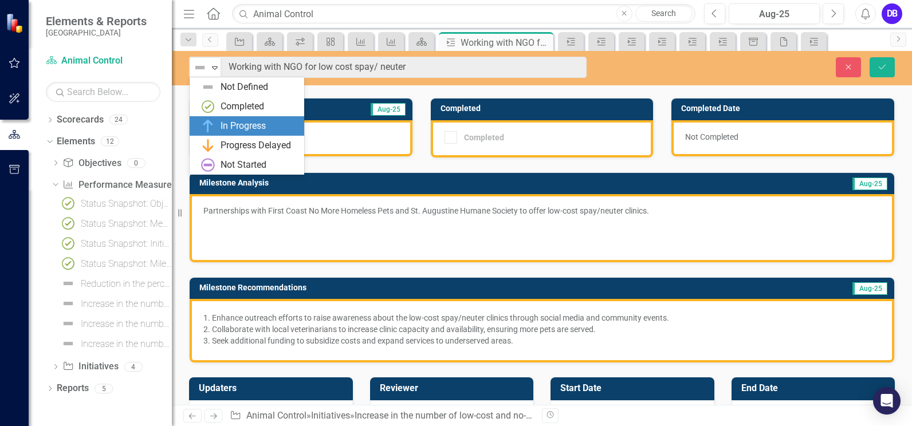
click at [229, 120] on div "In Progress" at bounding box center [243, 126] width 45 height 13
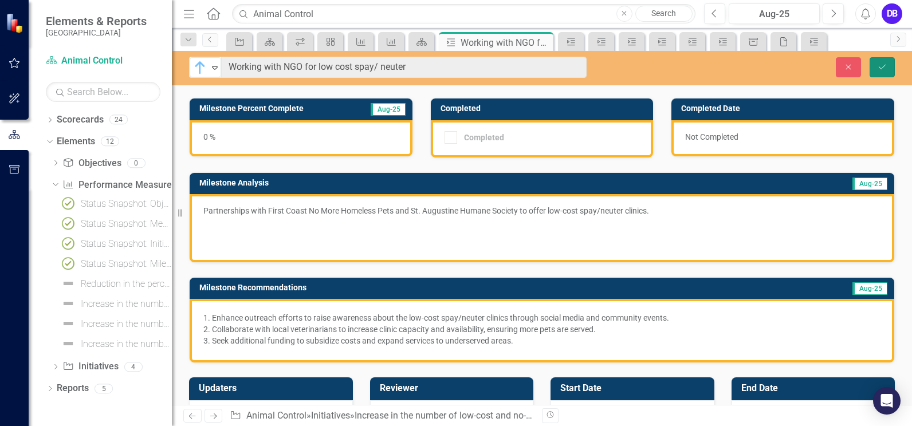
click at [873, 62] on button "Save" at bounding box center [882, 67] width 25 height 20
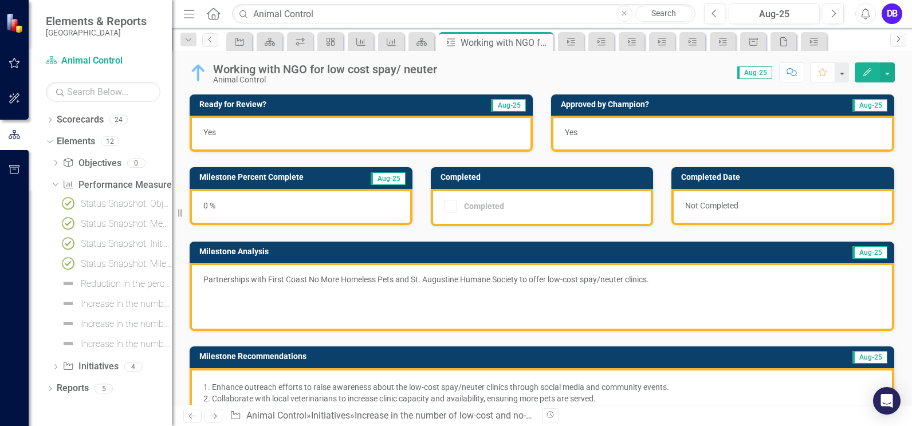
click at [896, 42] on icon "Next" at bounding box center [898, 39] width 9 height 7
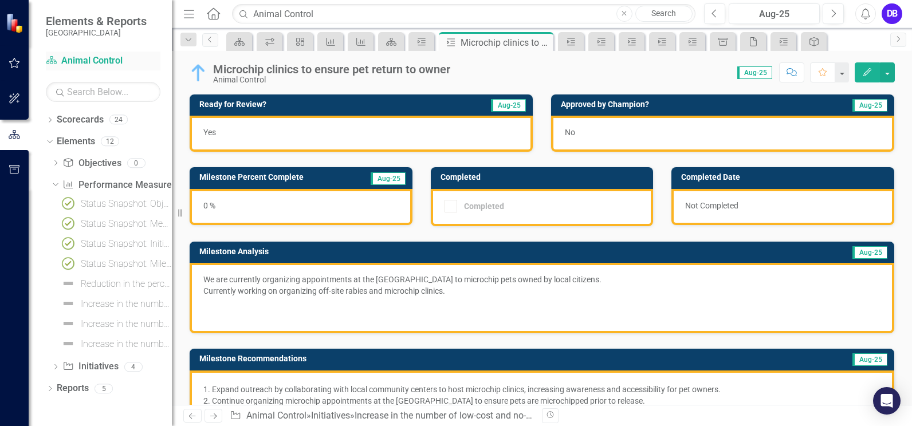
click at [102, 61] on link "Scorecard Animal Control" at bounding box center [103, 60] width 115 height 13
